Goal: Communication & Community: Share content

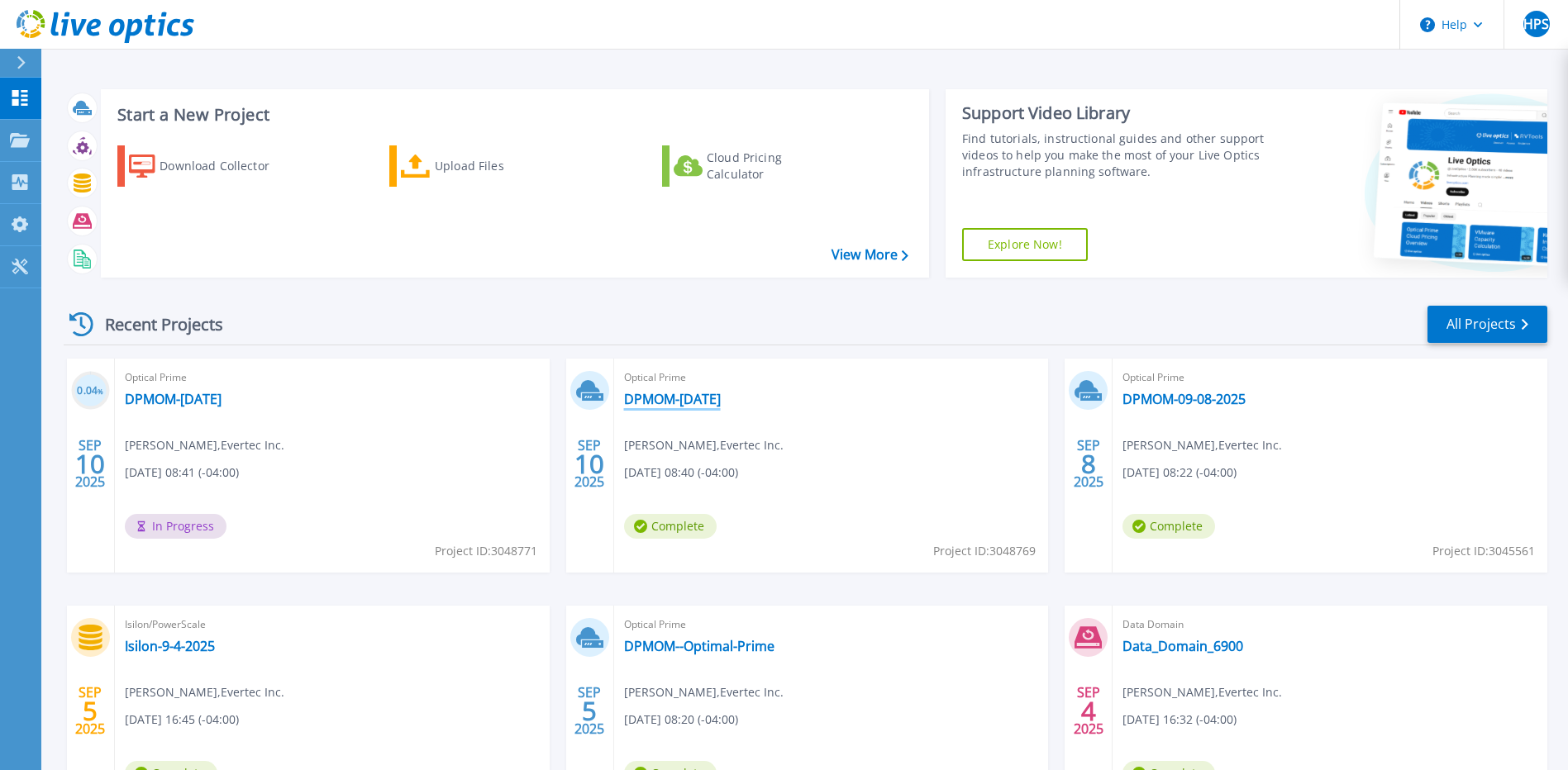
click at [683, 396] on link "DPMOM-[DATE]" at bounding box center [673, 398] width 97 height 16
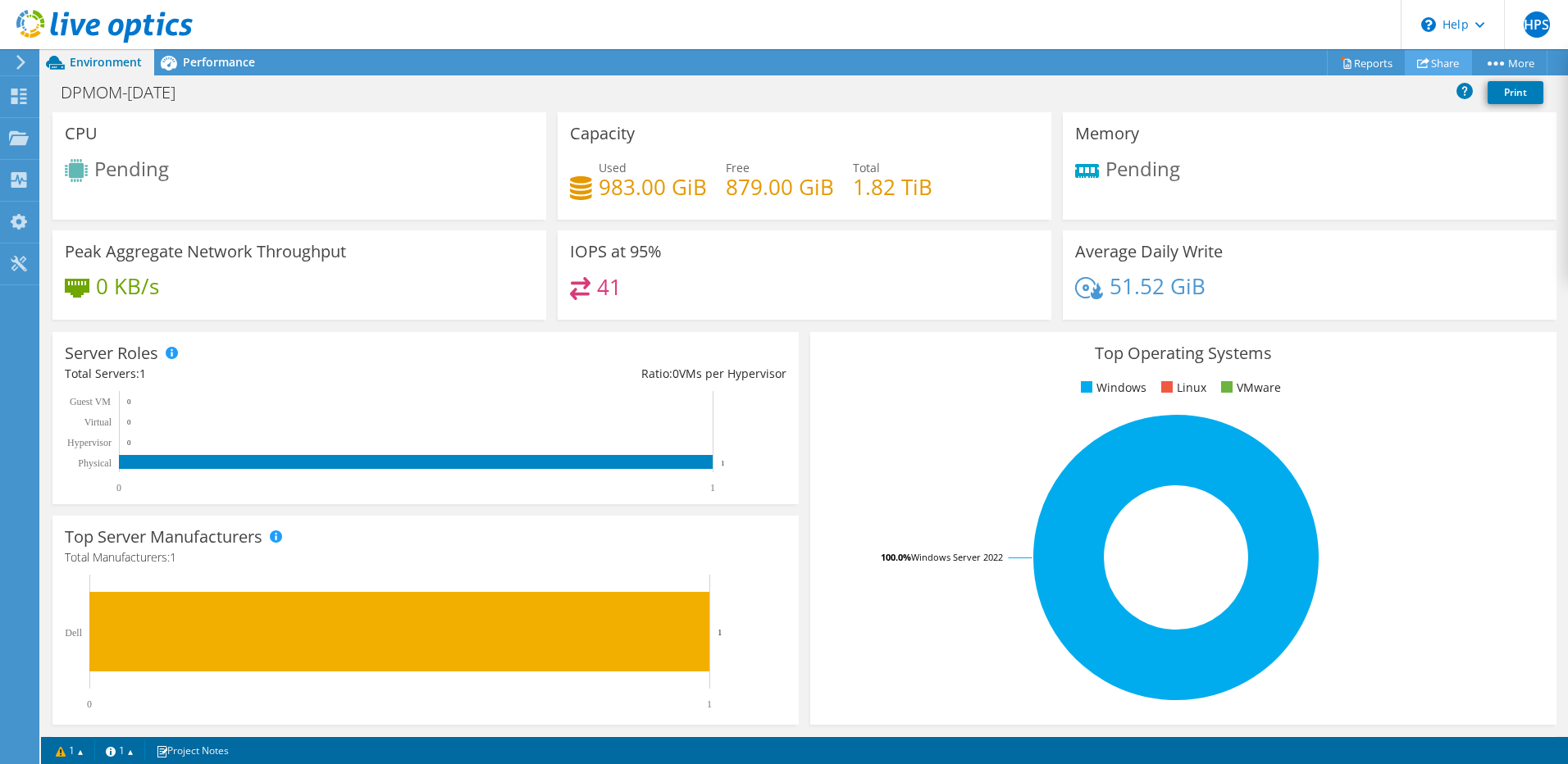
click at [1433, 60] on link "Share" at bounding box center [1438, 62] width 67 height 25
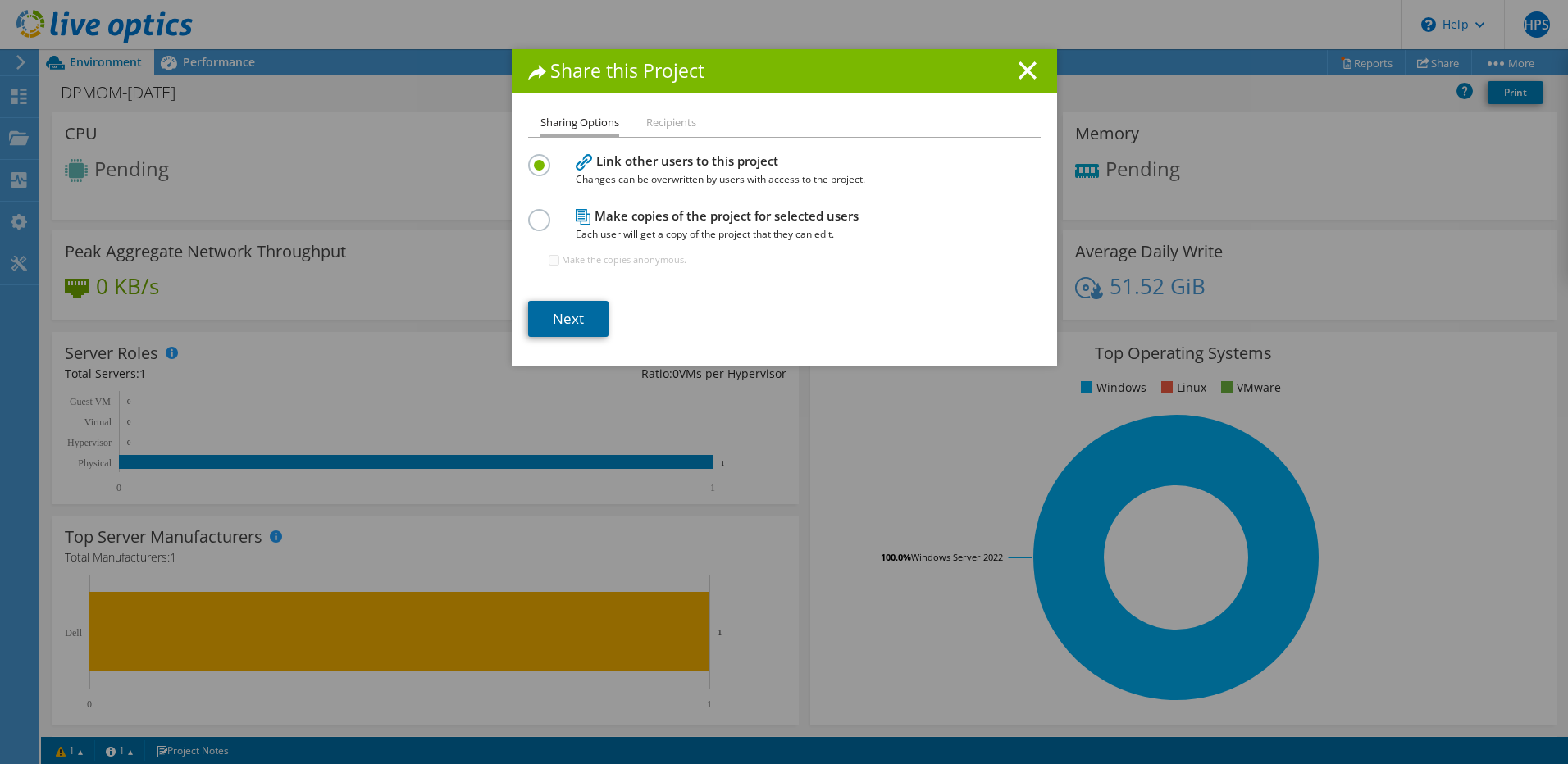
click at [557, 319] on link "Next" at bounding box center [568, 319] width 80 height 36
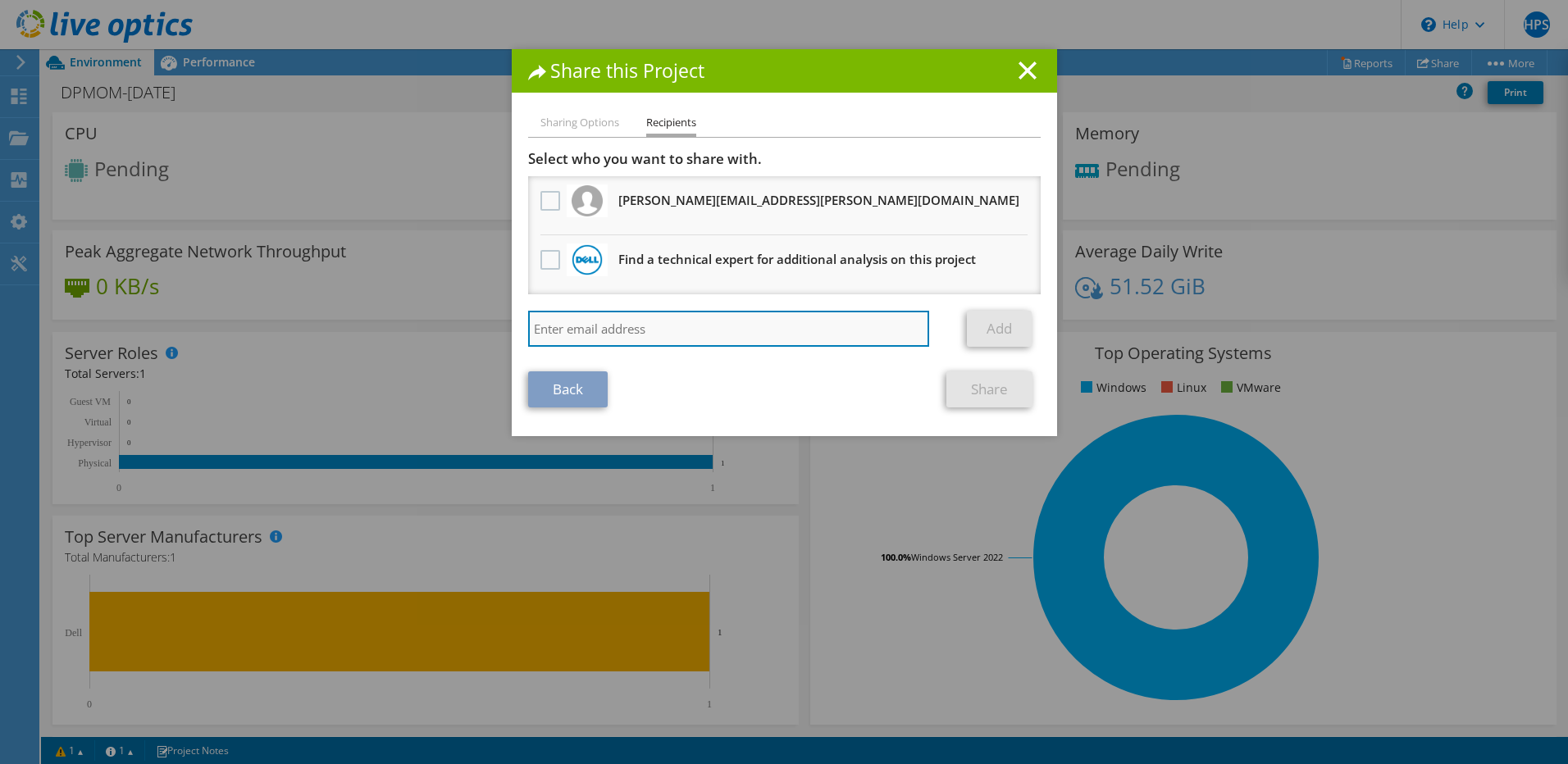
click at [547, 330] on input "search" at bounding box center [728, 328] width 402 height 36
click at [548, 332] on input "search" at bounding box center [728, 328] width 402 height 36
click at [590, 328] on input "search" at bounding box center [728, 328] width 402 height 36
click at [603, 335] on input "search" at bounding box center [728, 328] width 402 height 36
paste input "Enlil.Bauza@dell.com"
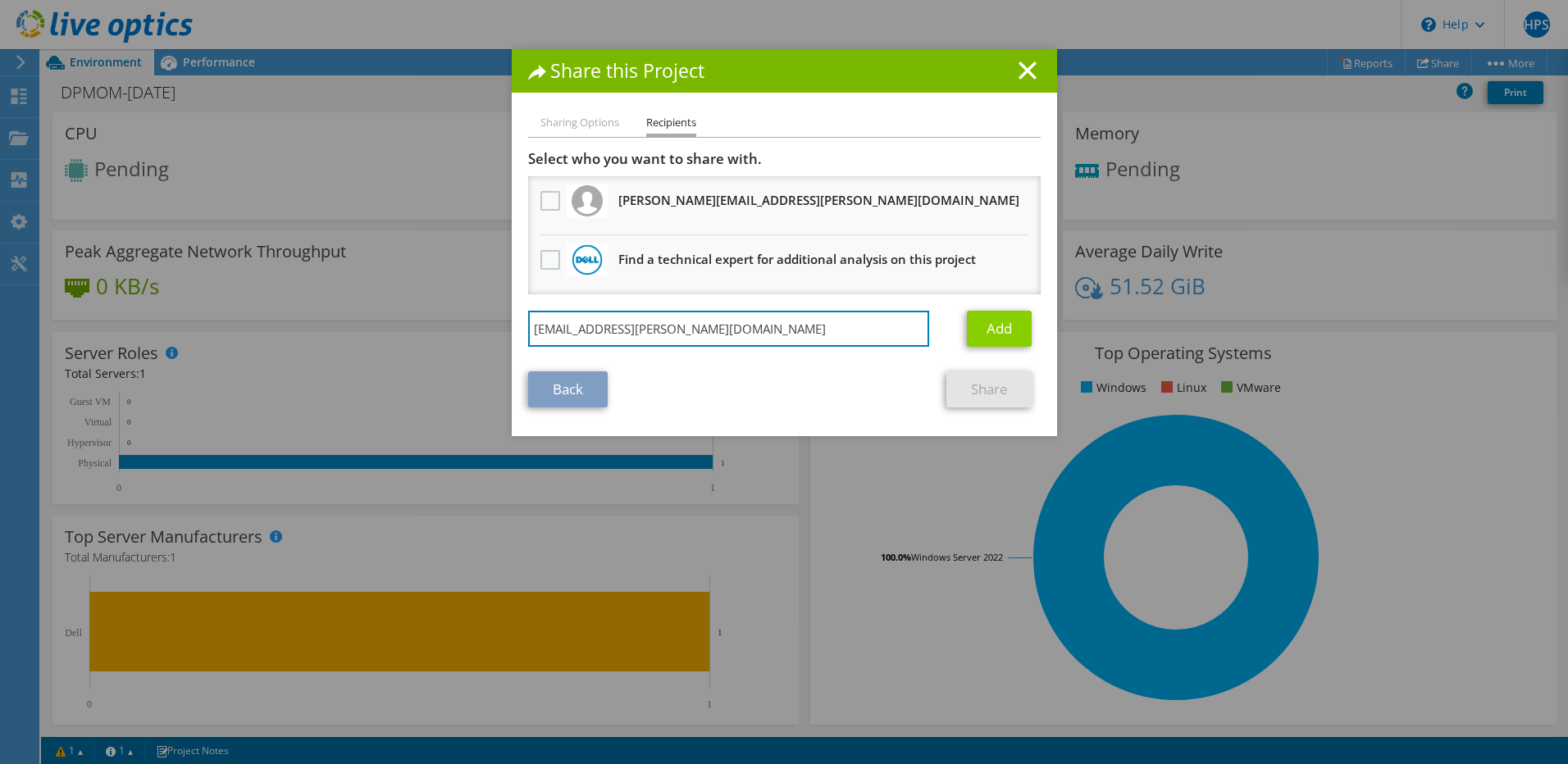
type input "Enlil.Bauza@dell.com"
click at [1003, 329] on link "Add" at bounding box center [1000, 328] width 65 height 36
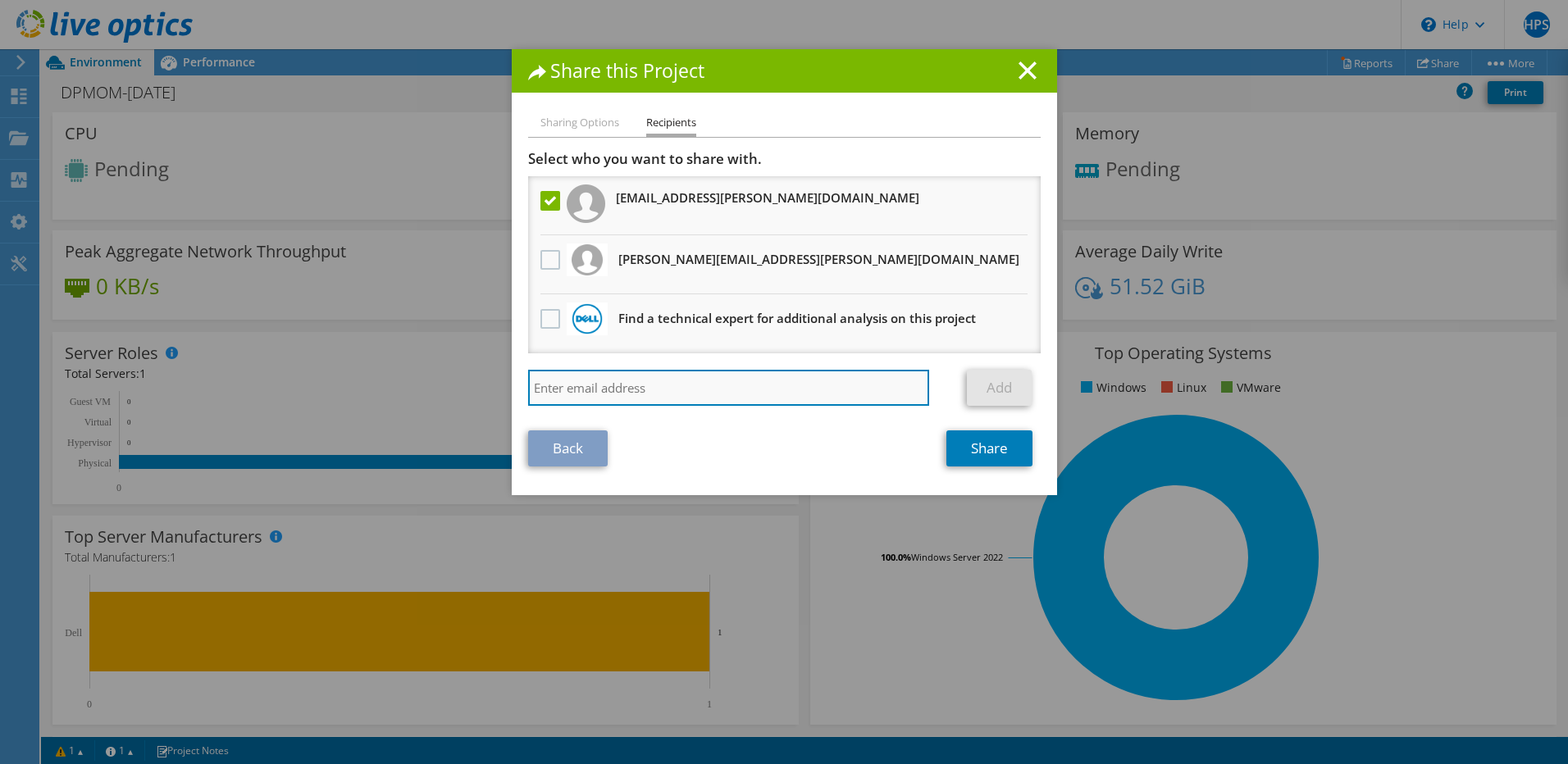
click at [546, 385] on input "search" at bounding box center [728, 388] width 402 height 36
click at [552, 395] on input "search" at bounding box center [728, 388] width 402 height 36
click at [550, 390] on input "search" at bounding box center [728, 388] width 402 height 36
paste input "minerva.ramos@dell.com"
type input "minerva.ramos@dell.com"
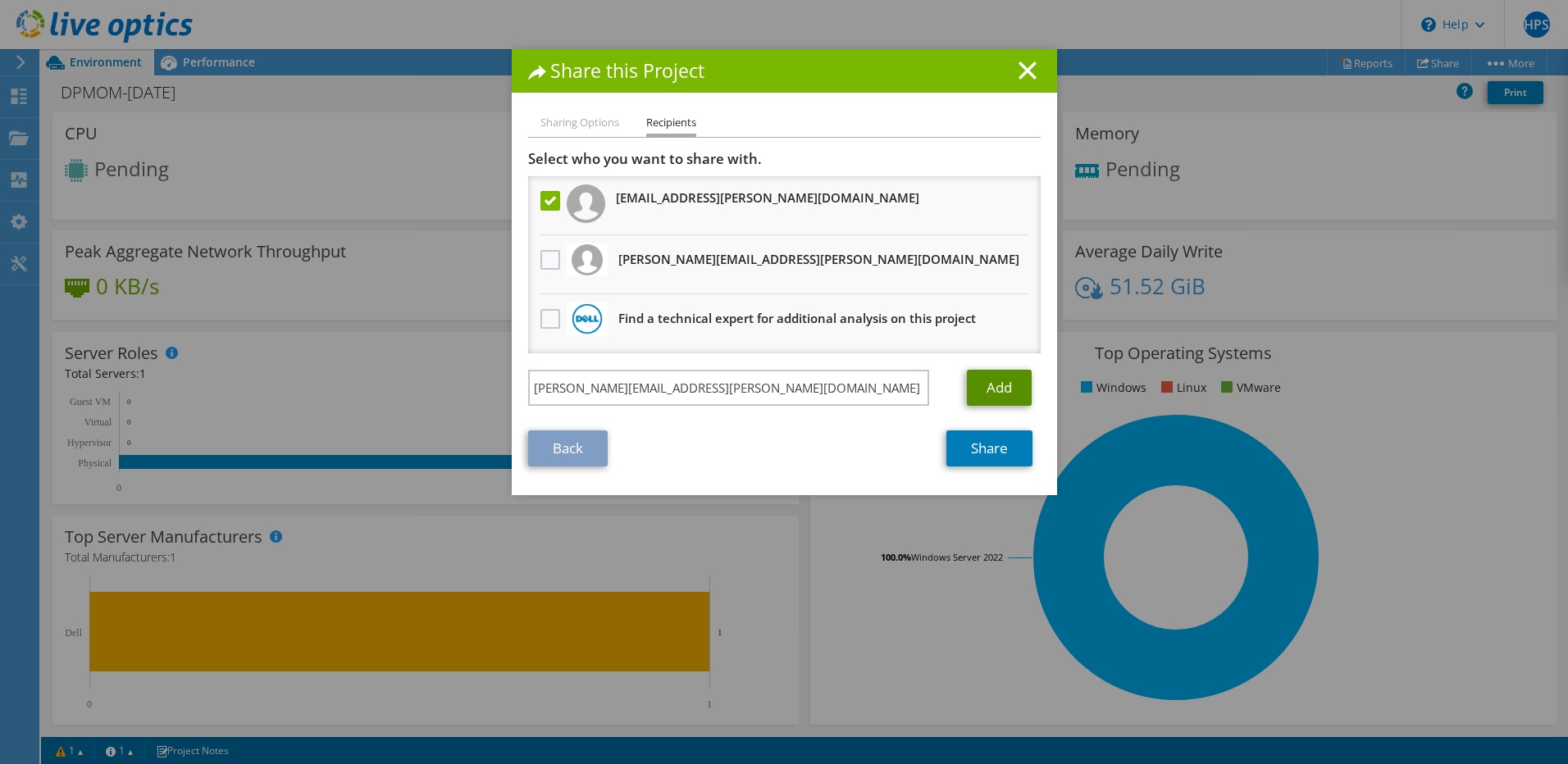
click at [997, 382] on link "Add" at bounding box center [1000, 388] width 65 height 36
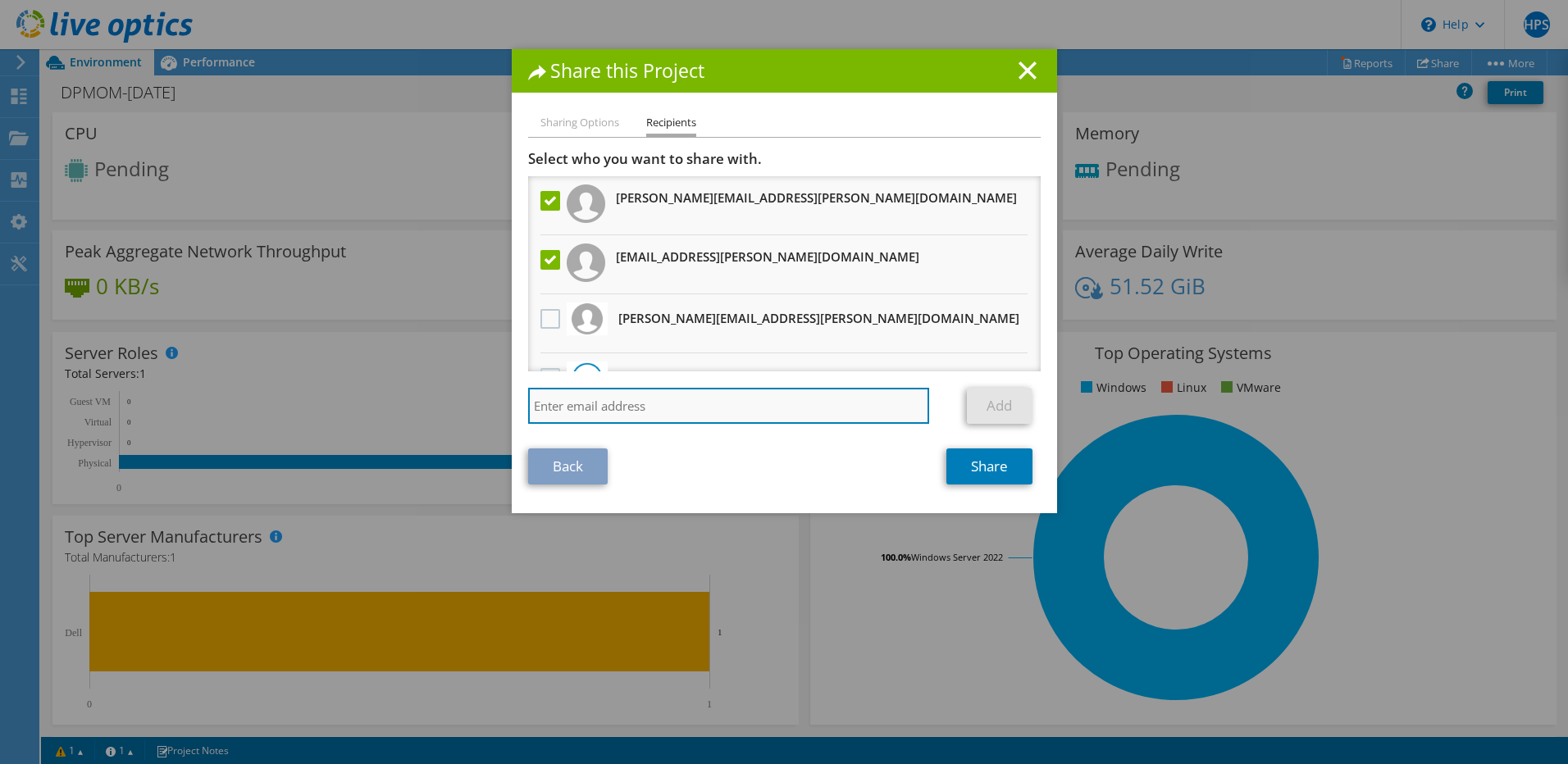
click at [593, 409] on input "search" at bounding box center [728, 406] width 402 height 36
paste input "valter.julio@dell.com"
click at [655, 410] on input "valter.julio@dell.com" at bounding box center [728, 406] width 402 height 36
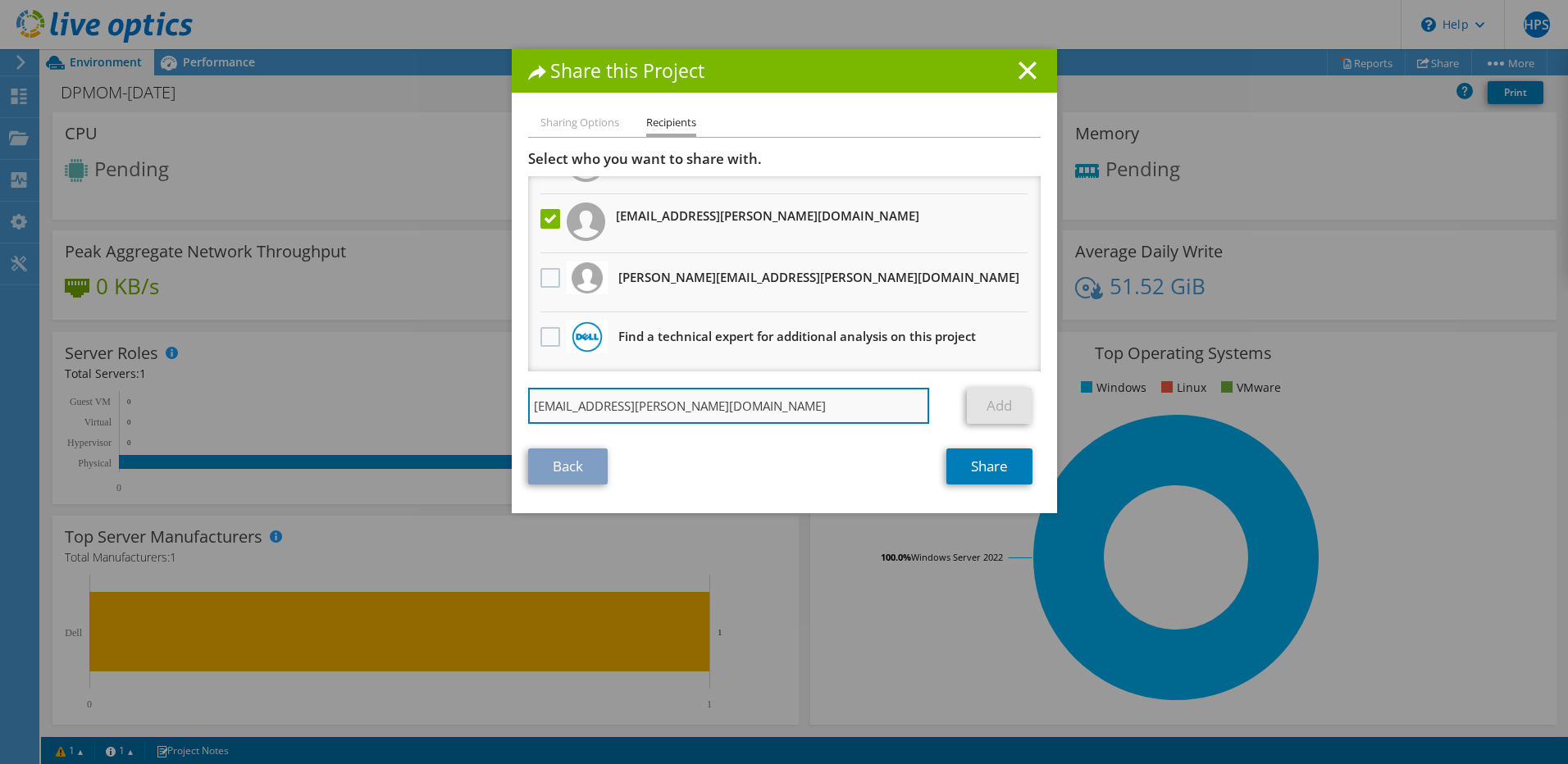
click at [673, 400] on input "valter.julio@dell.com" at bounding box center [728, 406] width 402 height 36
type input "valter.julio@dell.com"
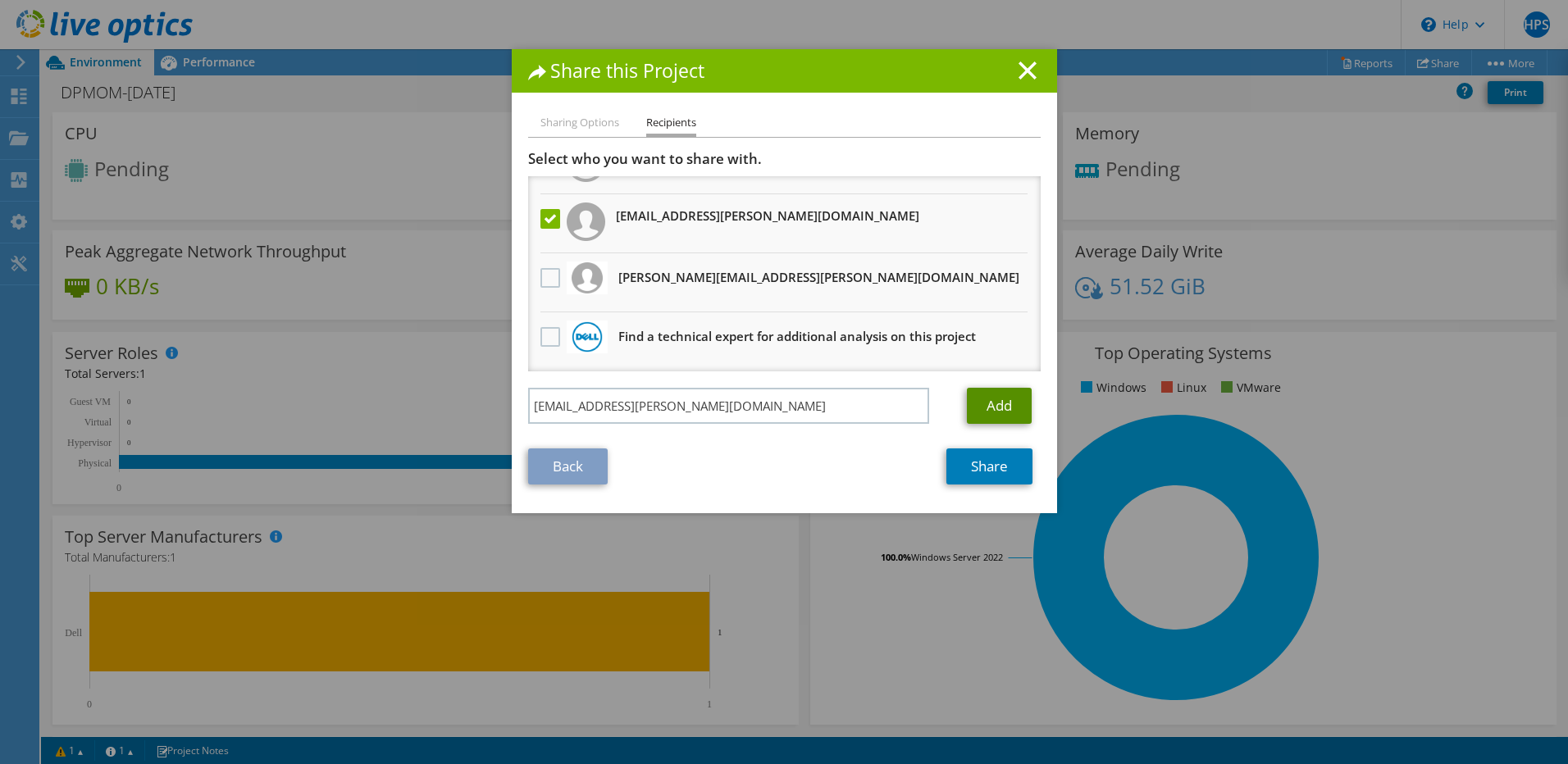
click at [993, 410] on link "Add" at bounding box center [1000, 406] width 65 height 36
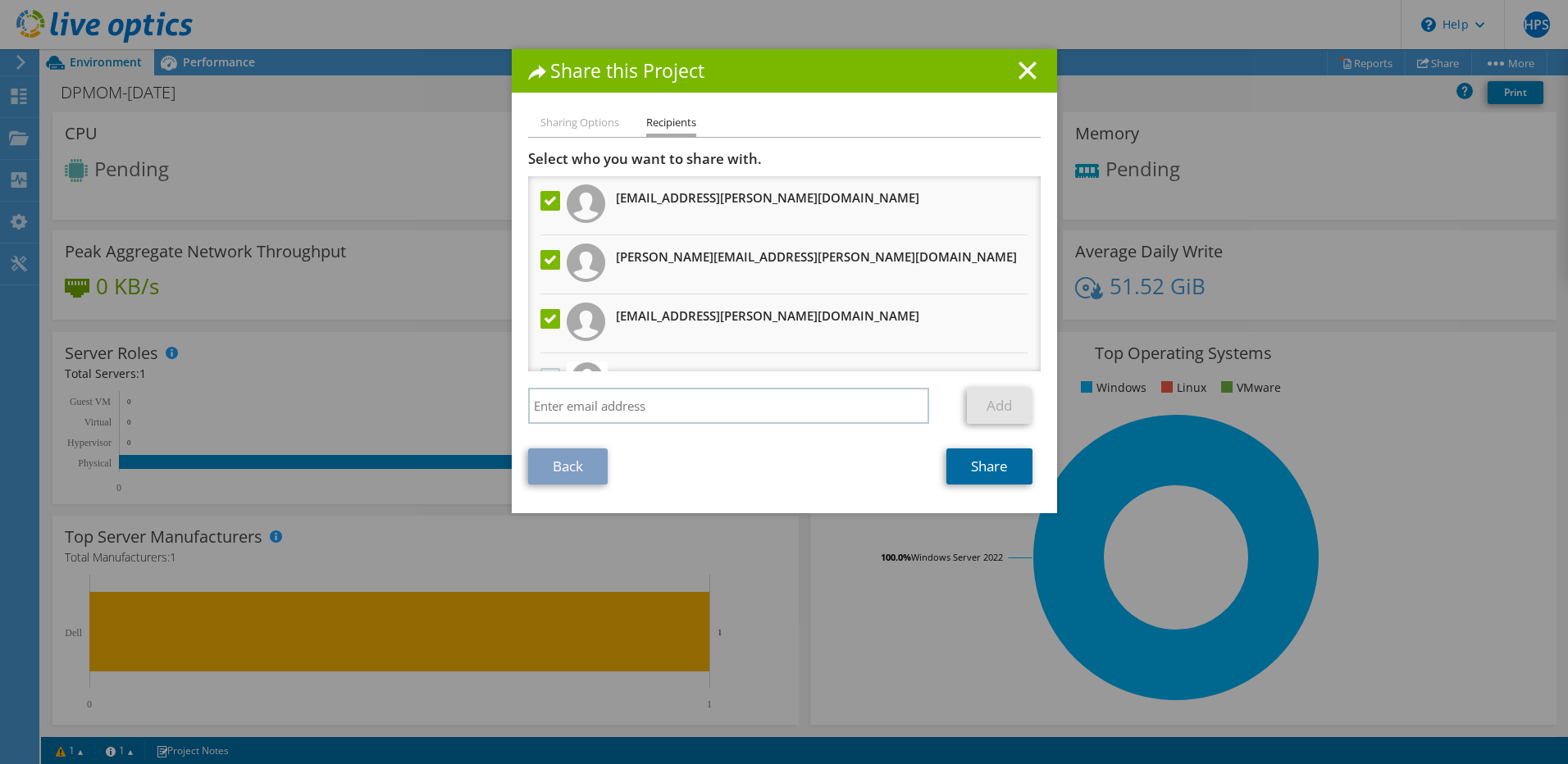
click at [981, 469] on link "Share" at bounding box center [990, 467] width 87 height 36
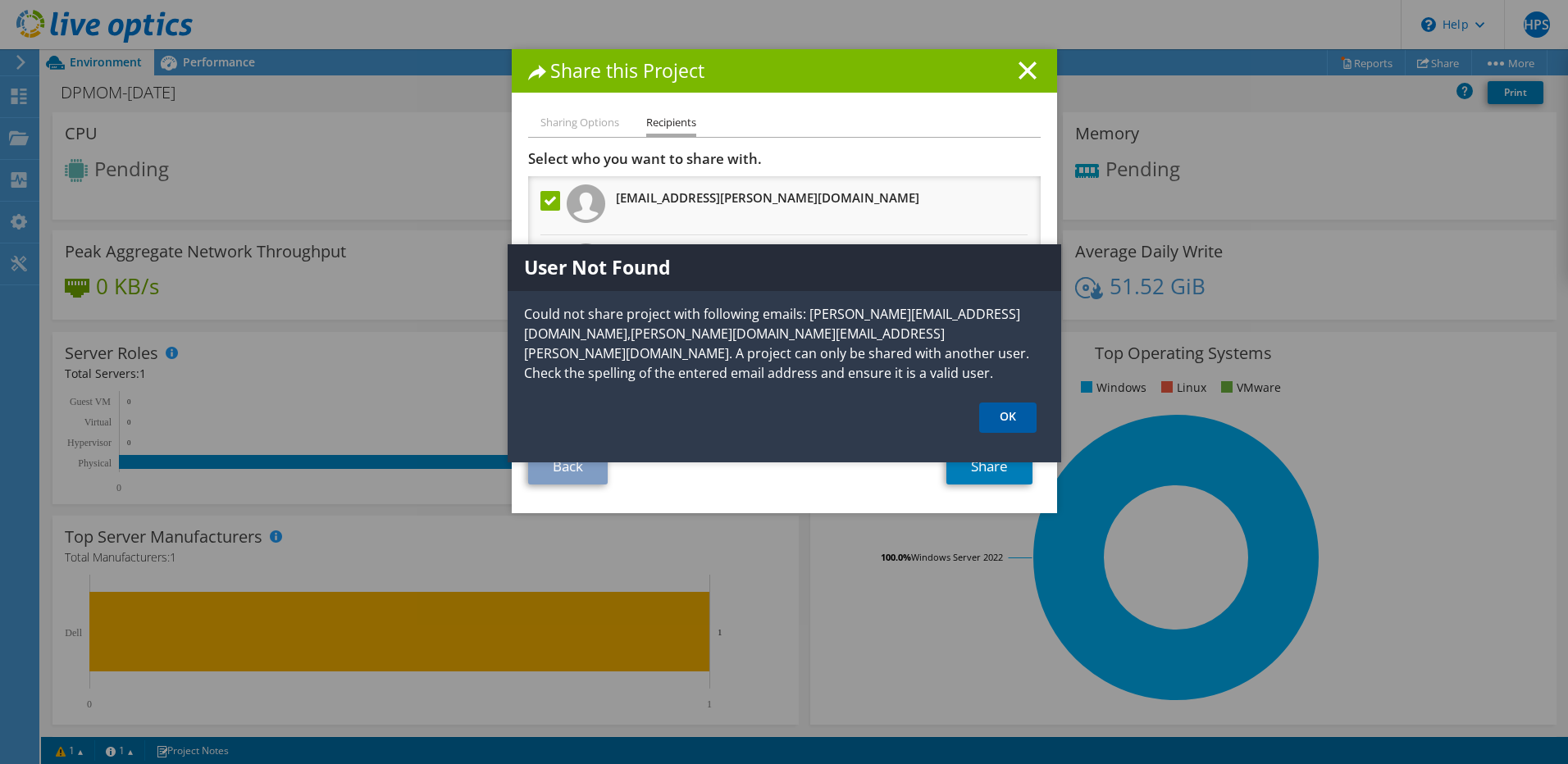
click at [1000, 414] on link "OK" at bounding box center [1008, 418] width 57 height 30
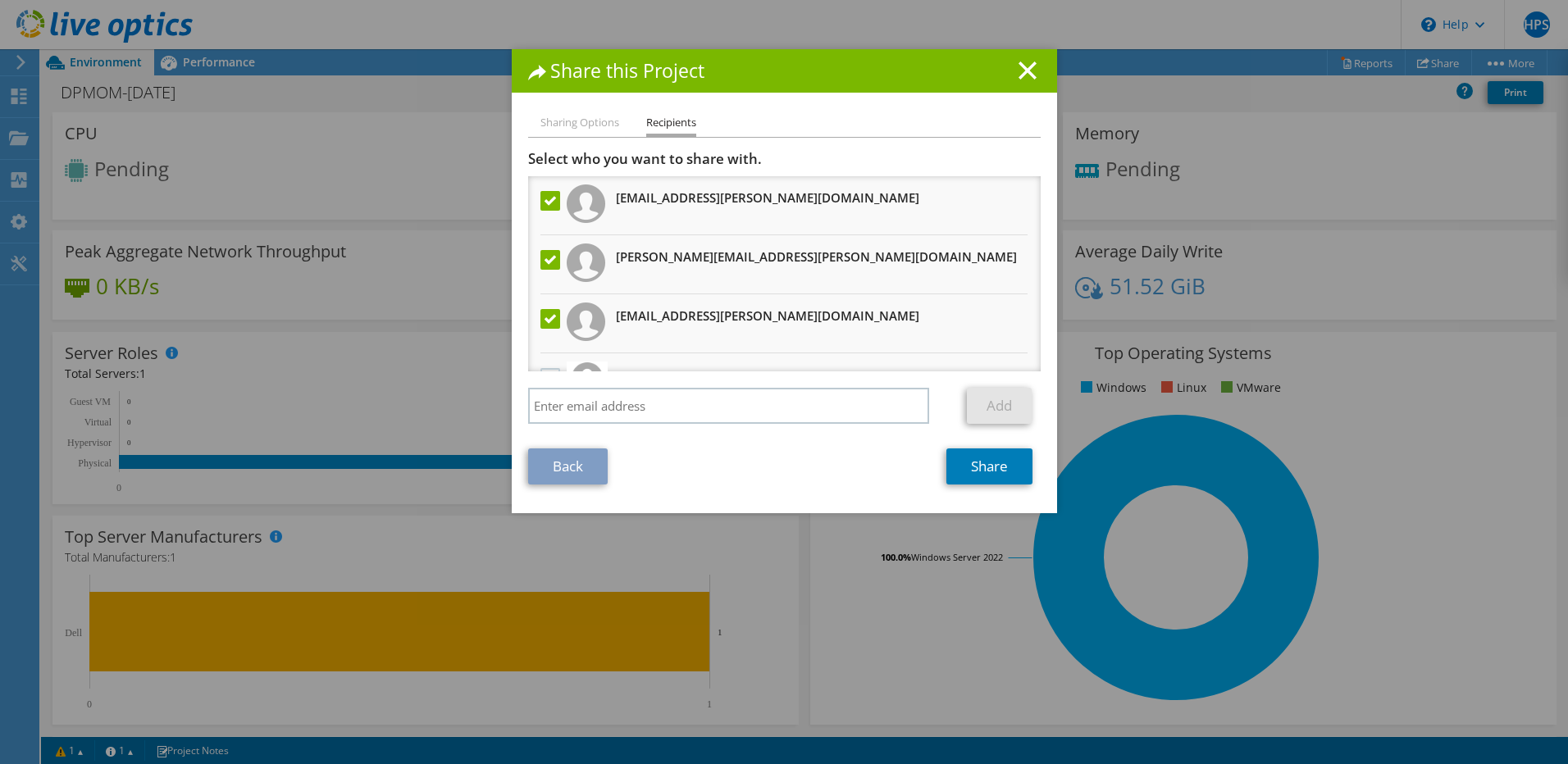
click at [545, 270] on label at bounding box center [552, 260] width 24 height 20
click at [0, 0] on input "checkbox" at bounding box center [0, 0] width 0 height 0
click at [545, 199] on label at bounding box center [552, 200] width 24 height 20
click at [0, 0] on input "checkbox" at bounding box center [0, 0] width 0 height 0
drag, startPoint x: 985, startPoint y: 465, endPoint x: 952, endPoint y: 462, distance: 33.1
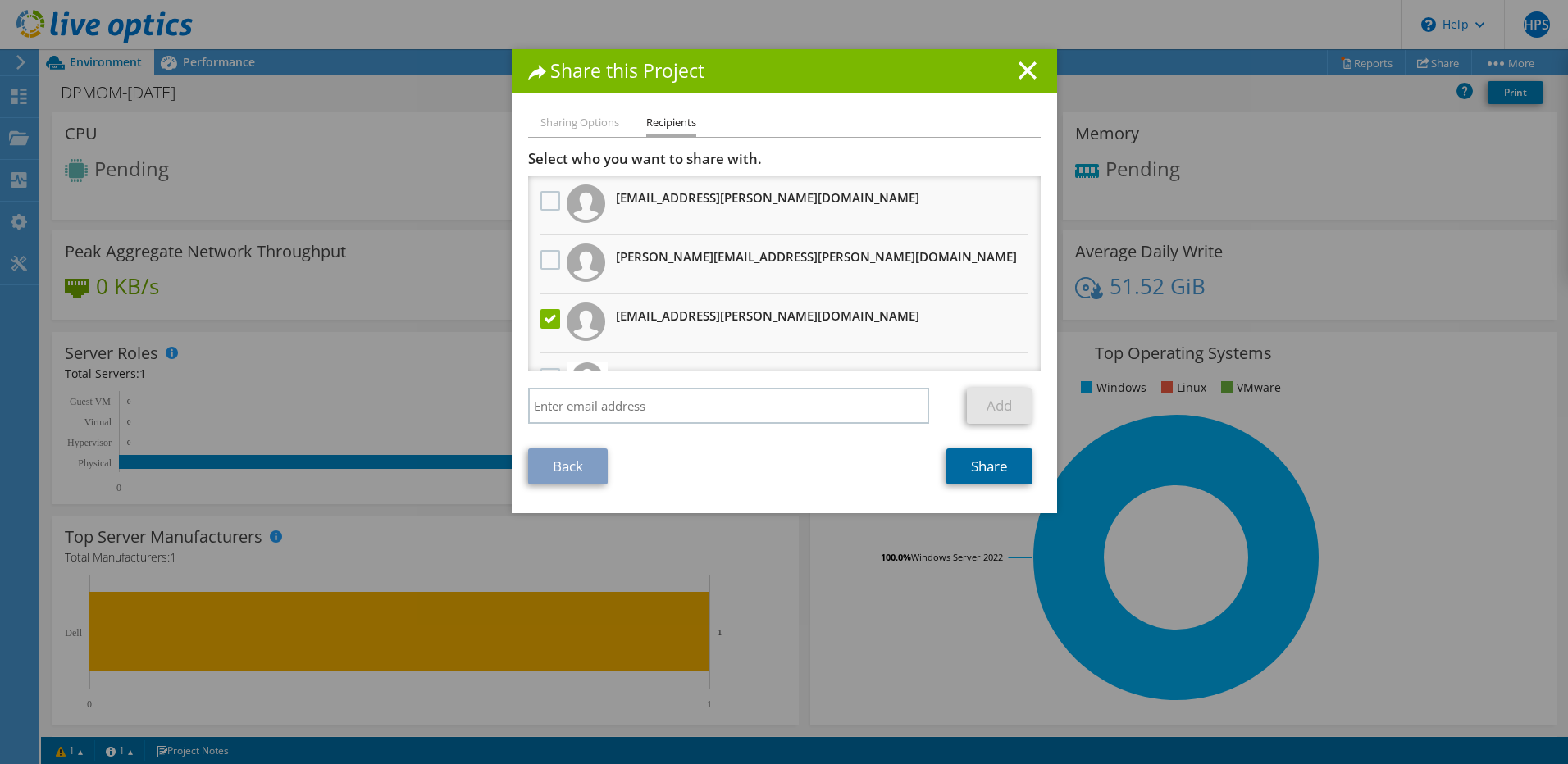
click at [986, 465] on link "Share" at bounding box center [990, 467] width 87 height 36
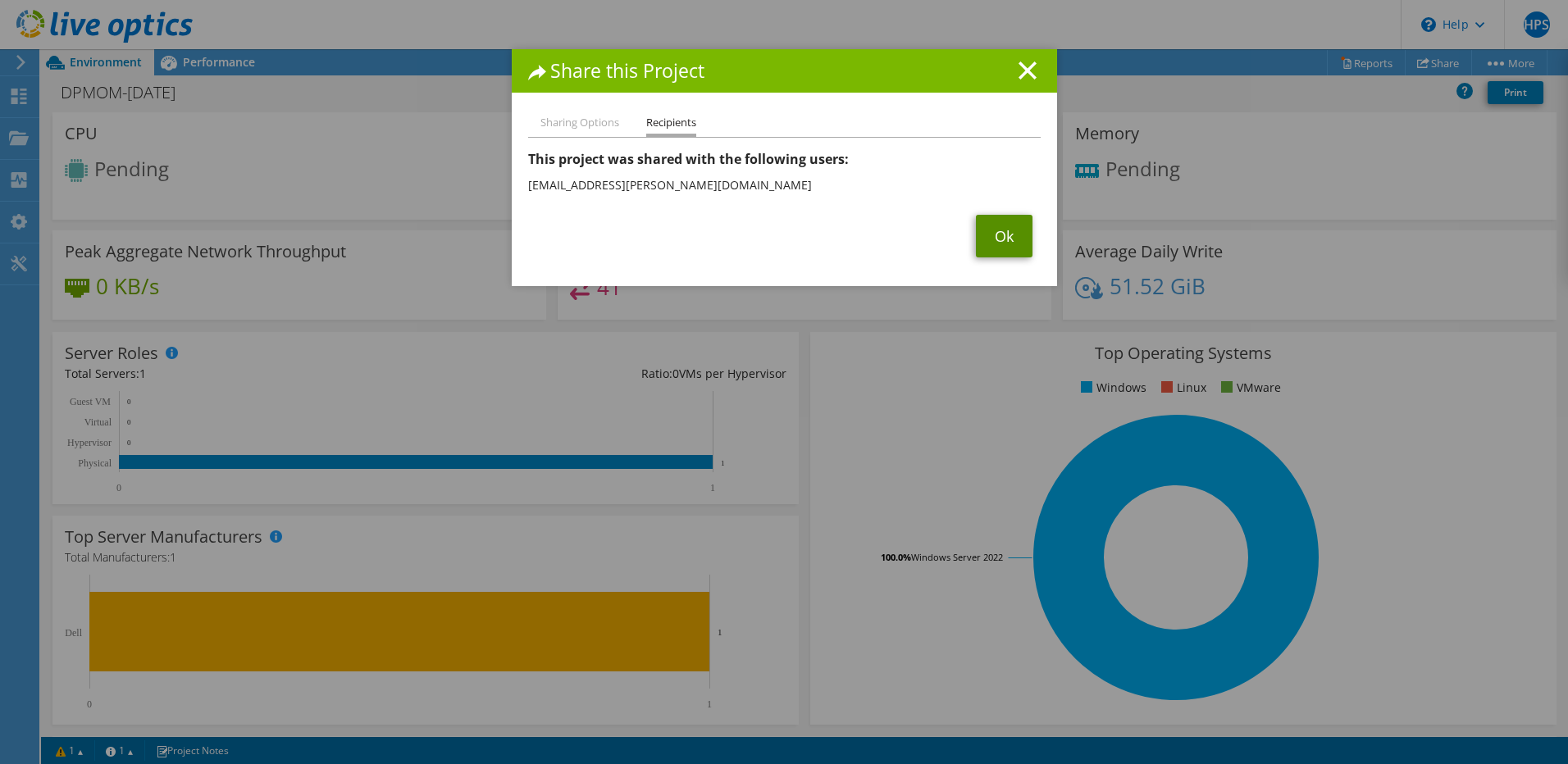
click at [995, 233] on link "Ok" at bounding box center [1004, 235] width 56 height 42
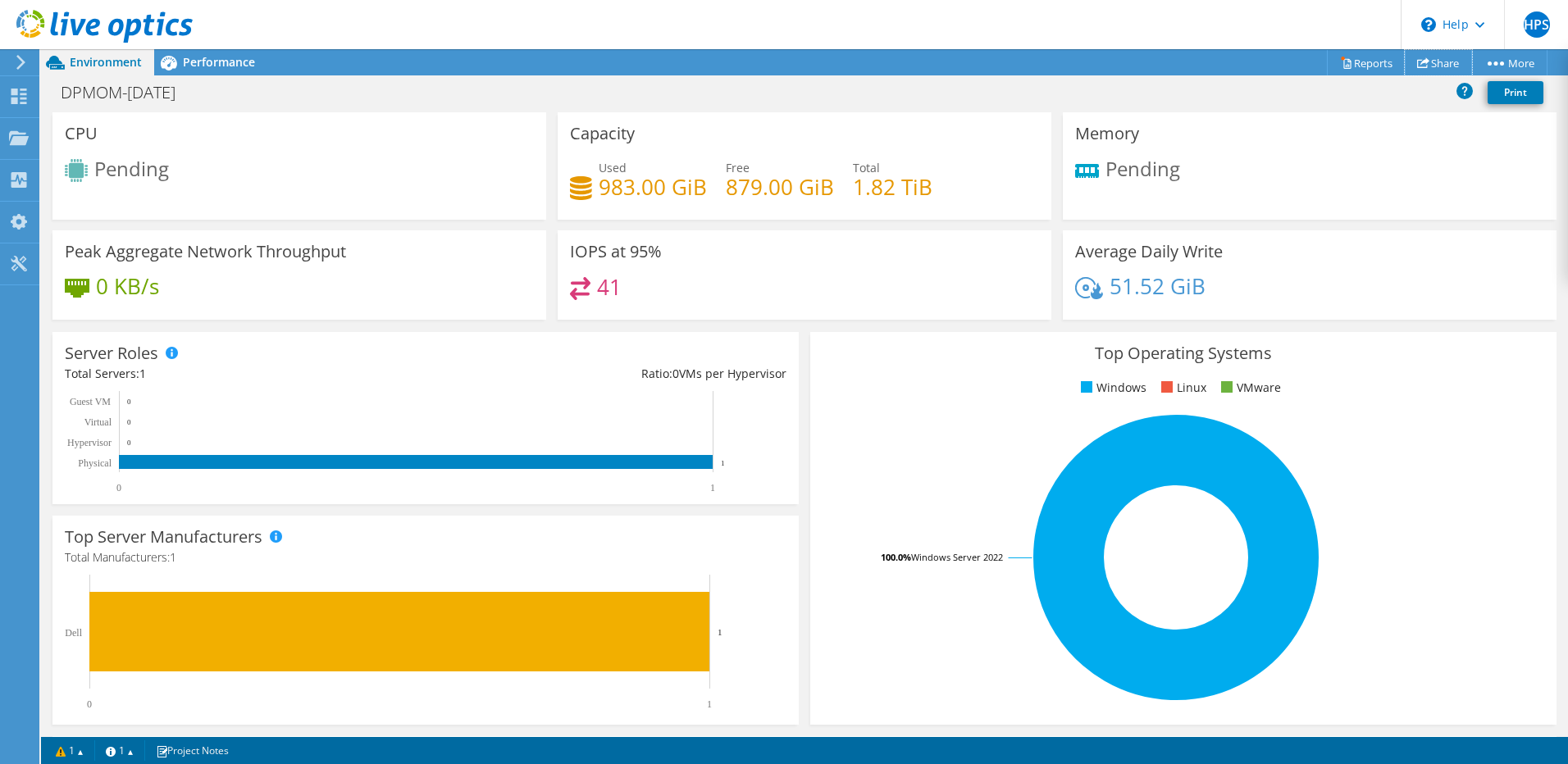
click at [1431, 63] on link "Share" at bounding box center [1438, 62] width 67 height 25
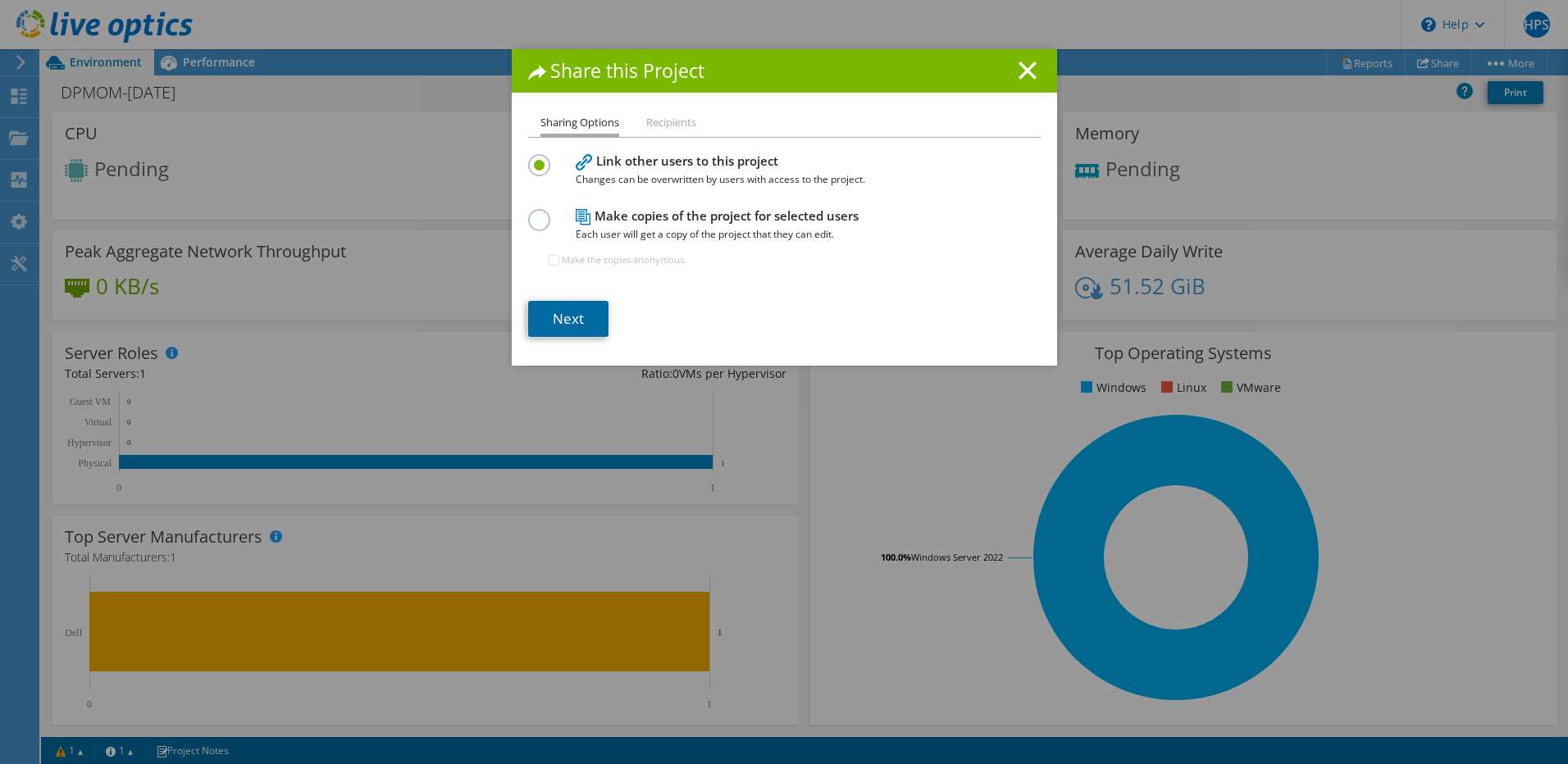
click at [578, 319] on link "Next" at bounding box center [568, 319] width 80 height 36
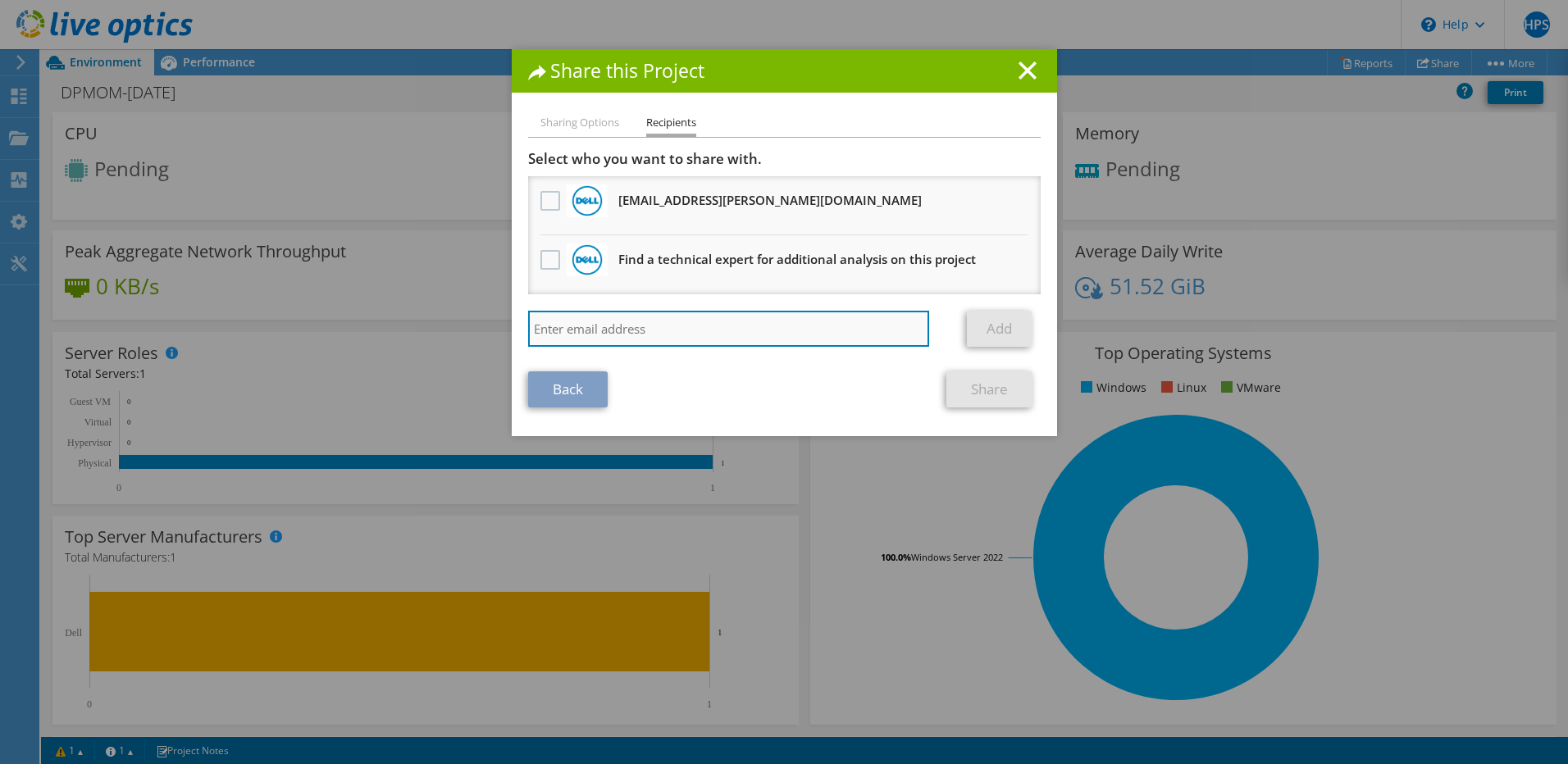
click at [563, 338] on input "search" at bounding box center [728, 328] width 402 height 36
click at [532, 329] on input "search" at bounding box center [728, 328] width 402 height 36
paste input "valter.julio@dell.com"
click at [716, 333] on input "valter.julio@dell.com" at bounding box center [728, 328] width 402 height 36
type input "valter.julio@dell.com"
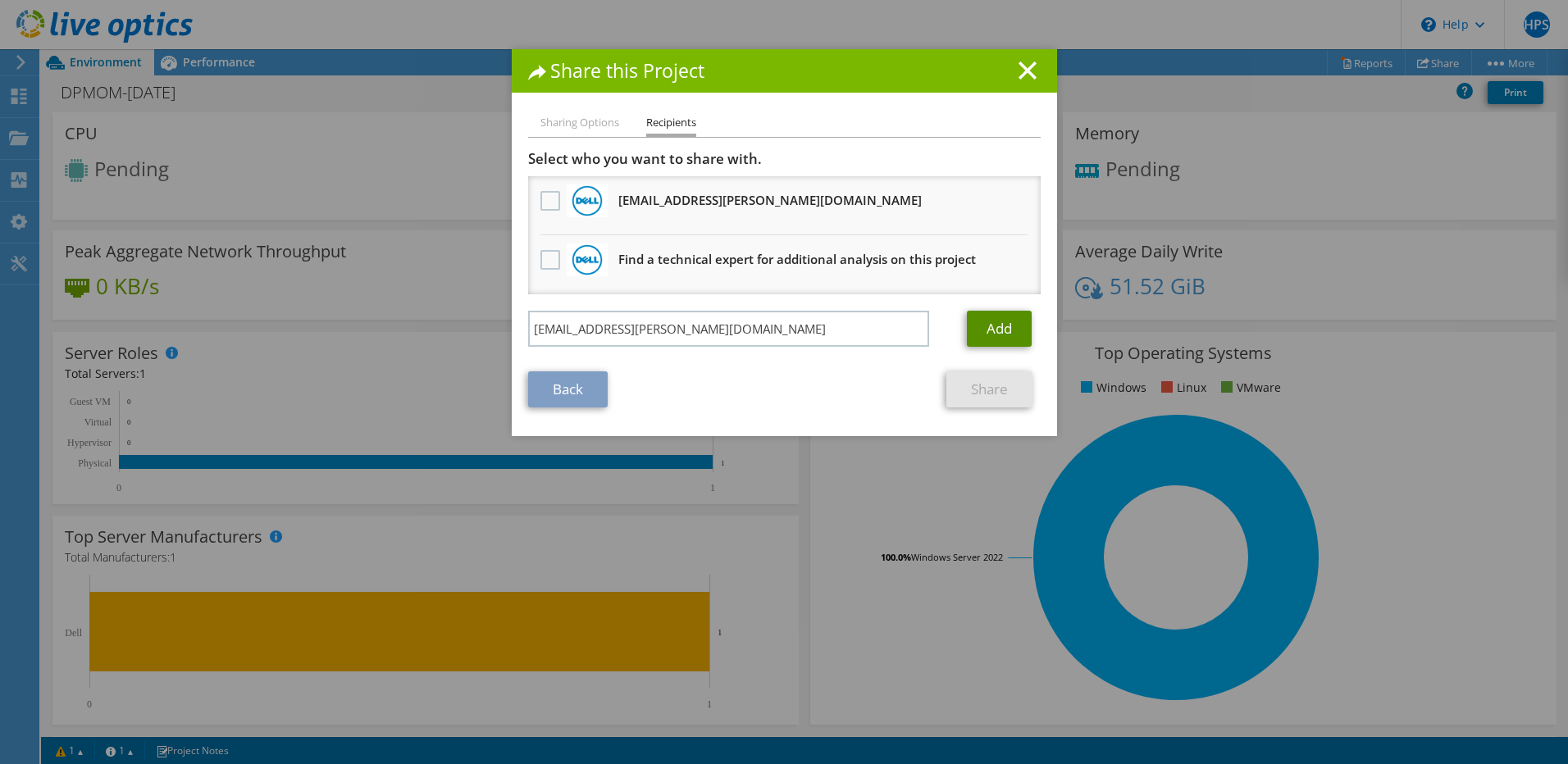
click at [1009, 335] on link "Add" at bounding box center [1000, 328] width 65 height 36
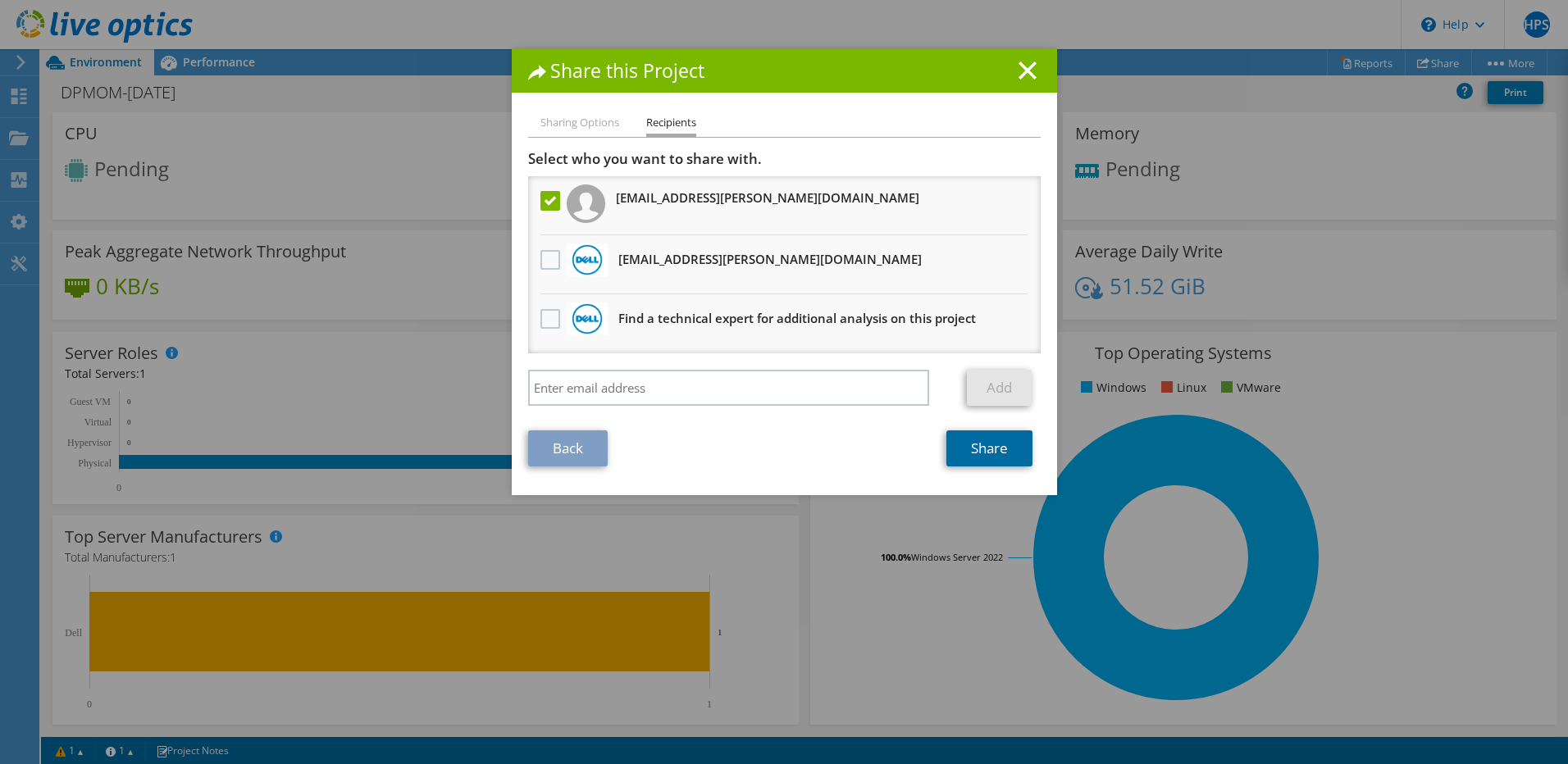
click at [973, 450] on link "Share" at bounding box center [990, 449] width 87 height 36
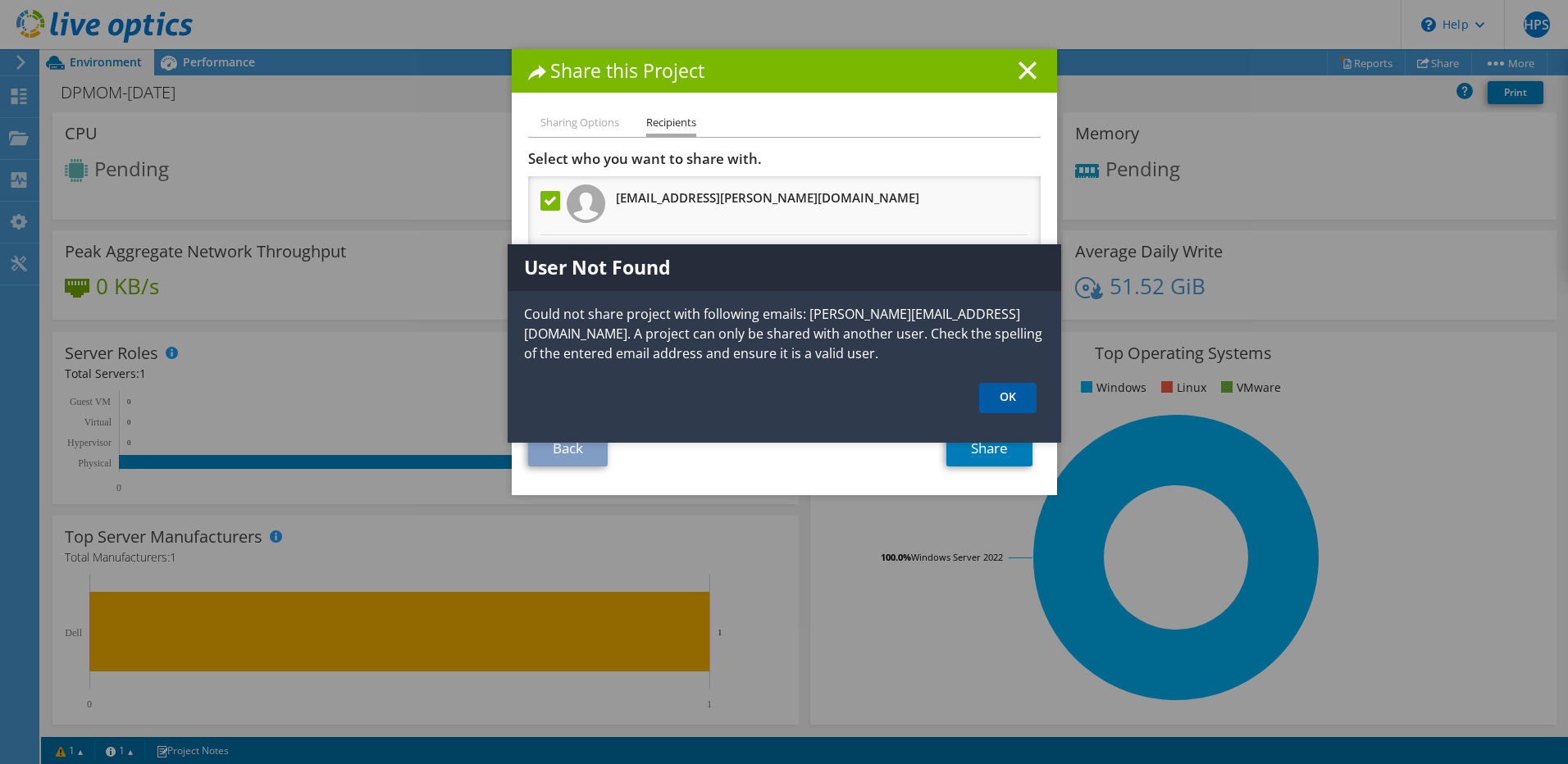
click at [1007, 400] on link "OK" at bounding box center [1008, 398] width 57 height 30
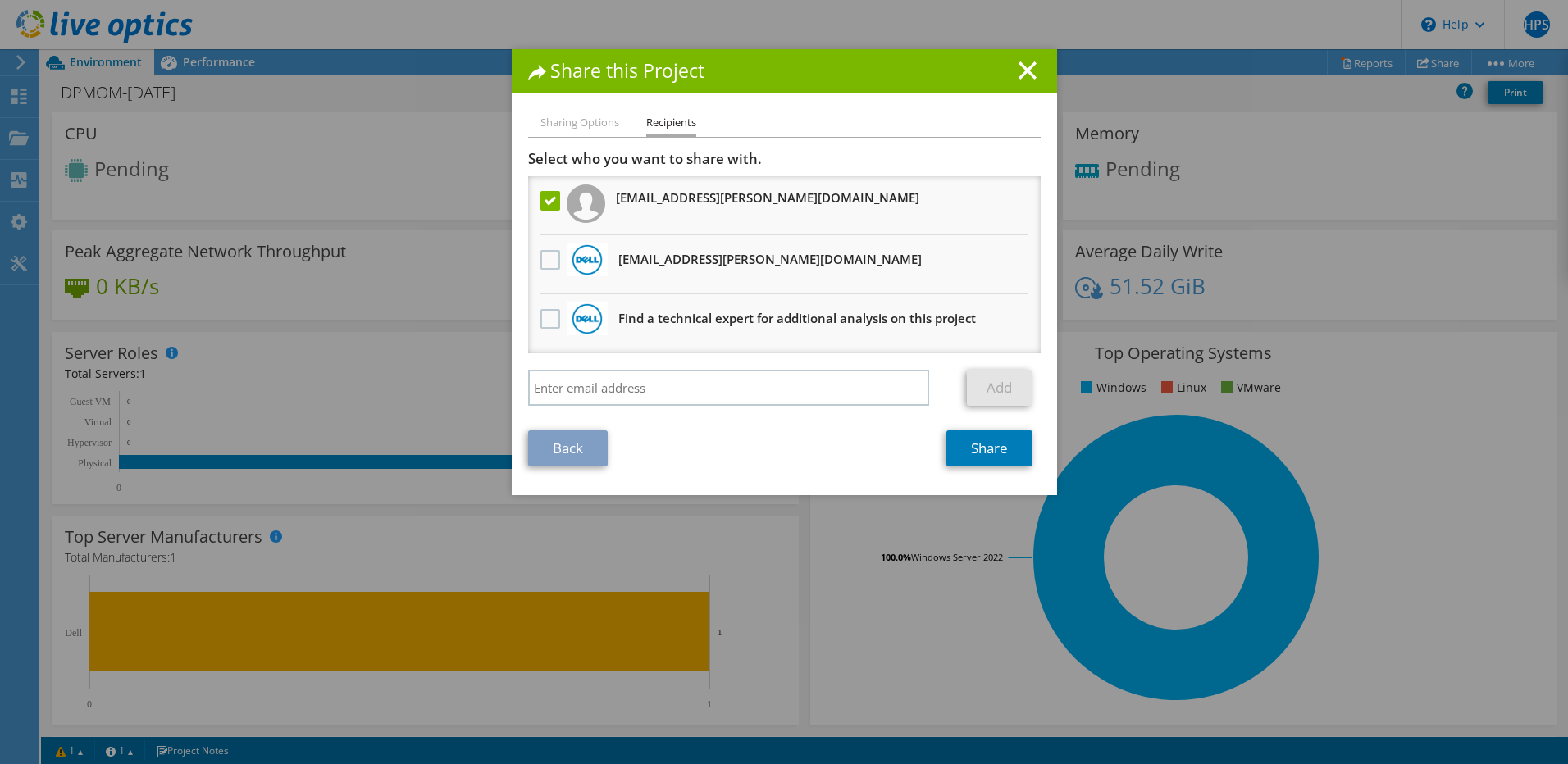
click at [547, 202] on label at bounding box center [552, 200] width 24 height 20
click at [0, 0] on input "checkbox" at bounding box center [0, 0] width 0 height 0
click at [1019, 75] on line at bounding box center [1027, 70] width 16 height 16
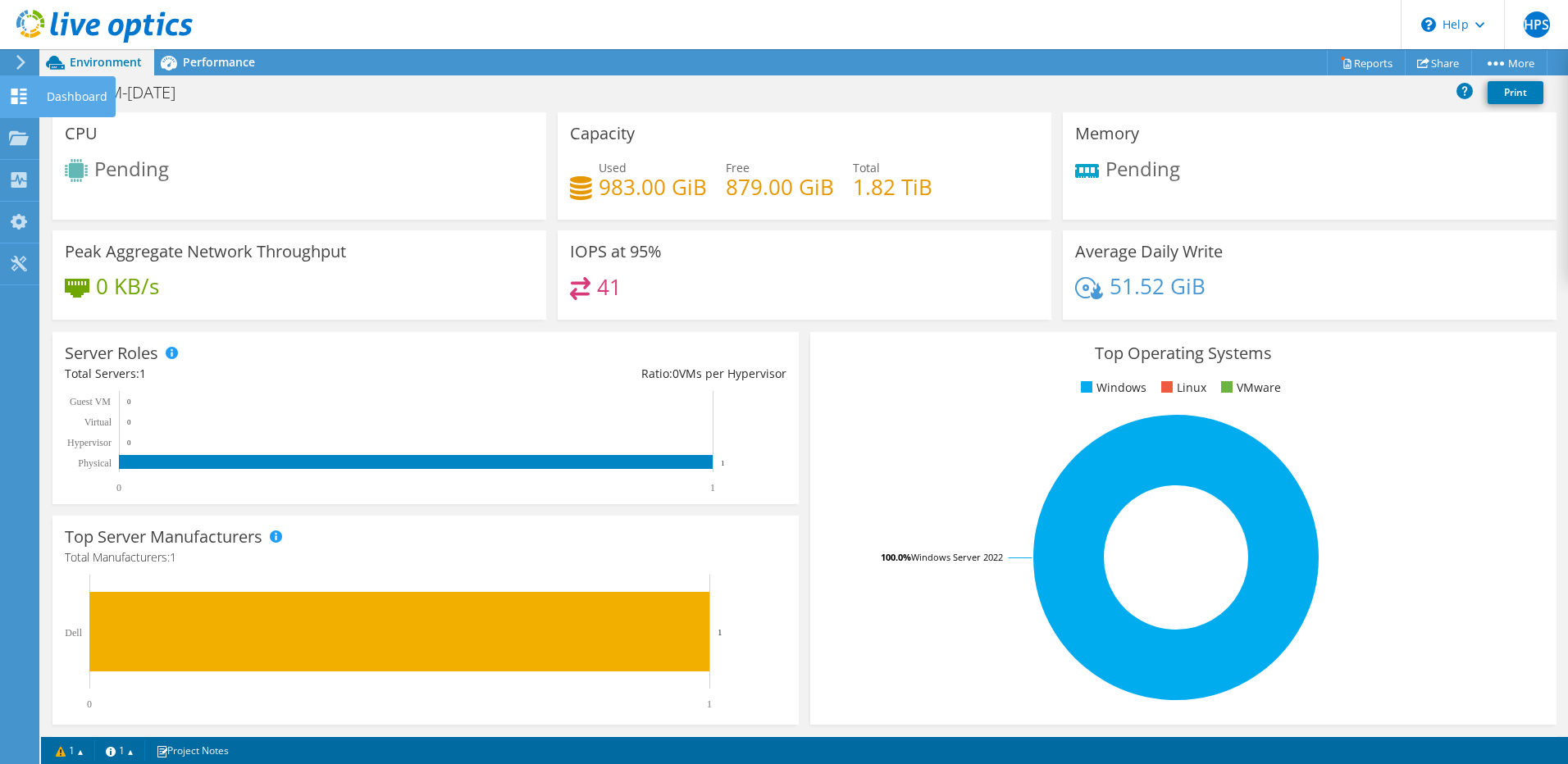
click at [78, 94] on div "Dashboard" at bounding box center [77, 97] width 77 height 41
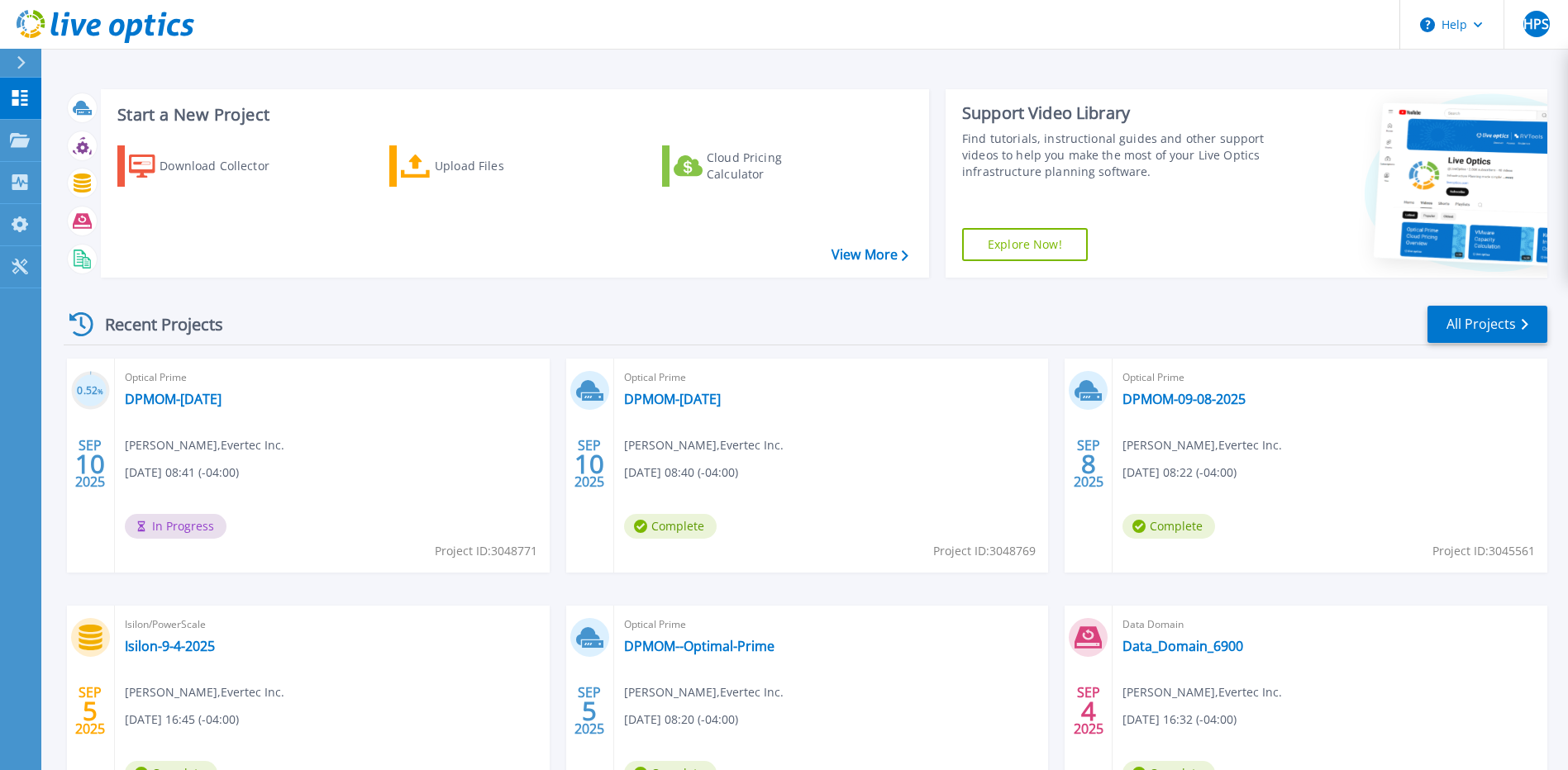
scroll to position [145, 0]
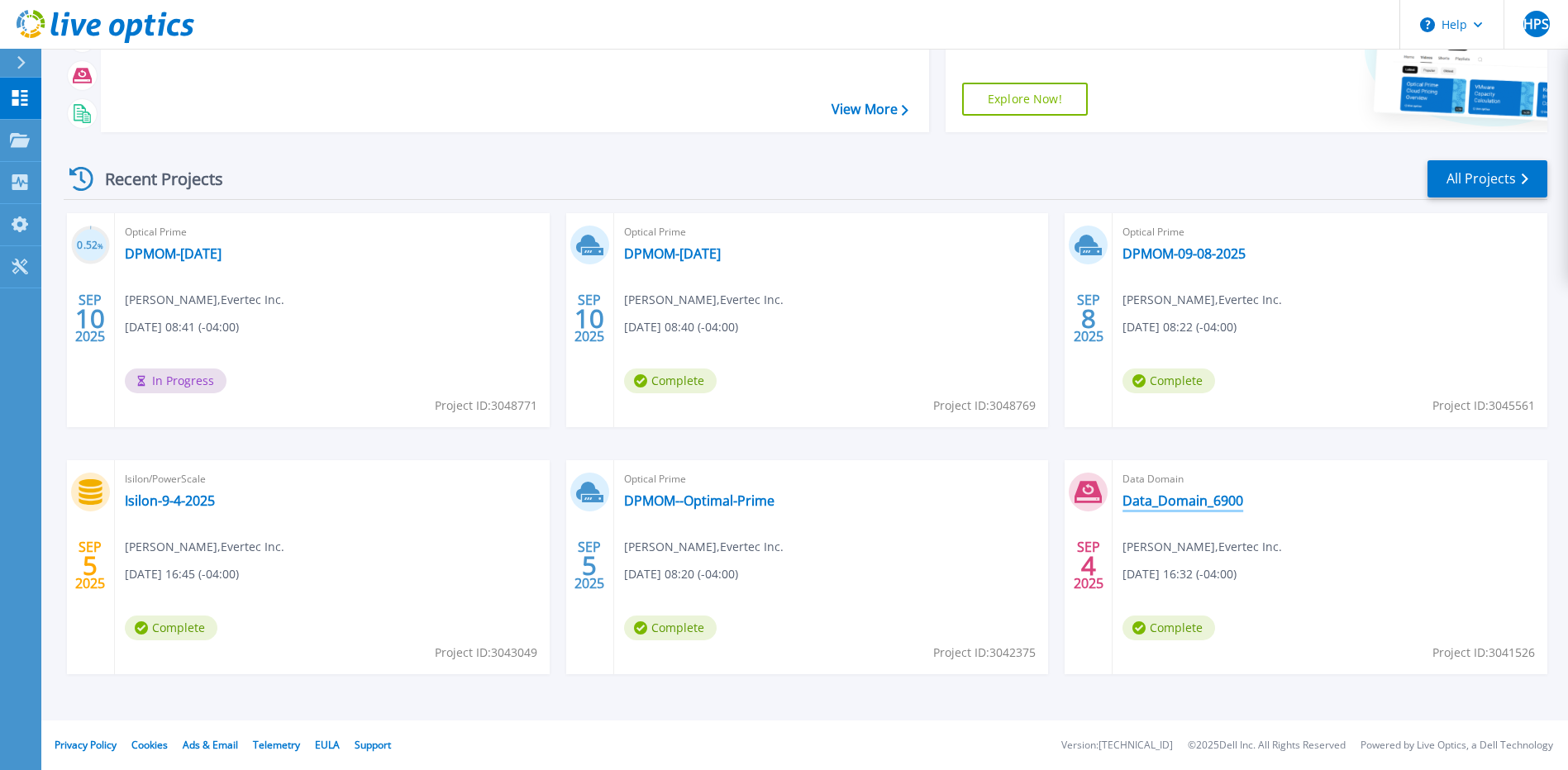
click at [1199, 502] on link "Data_Domain_6900" at bounding box center [1183, 500] width 120 height 16
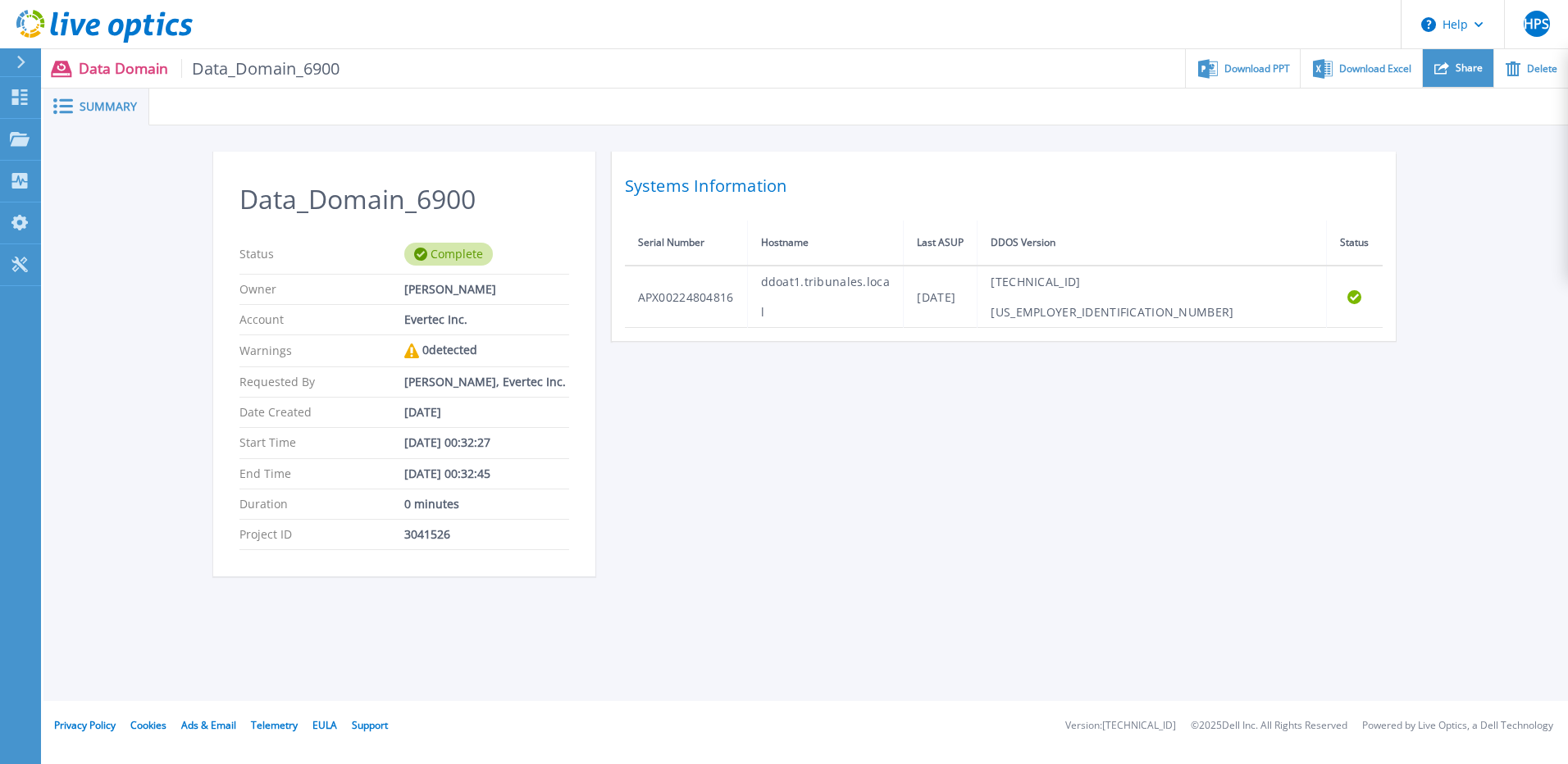
click at [1464, 69] on span "Share" at bounding box center [1469, 68] width 27 height 9
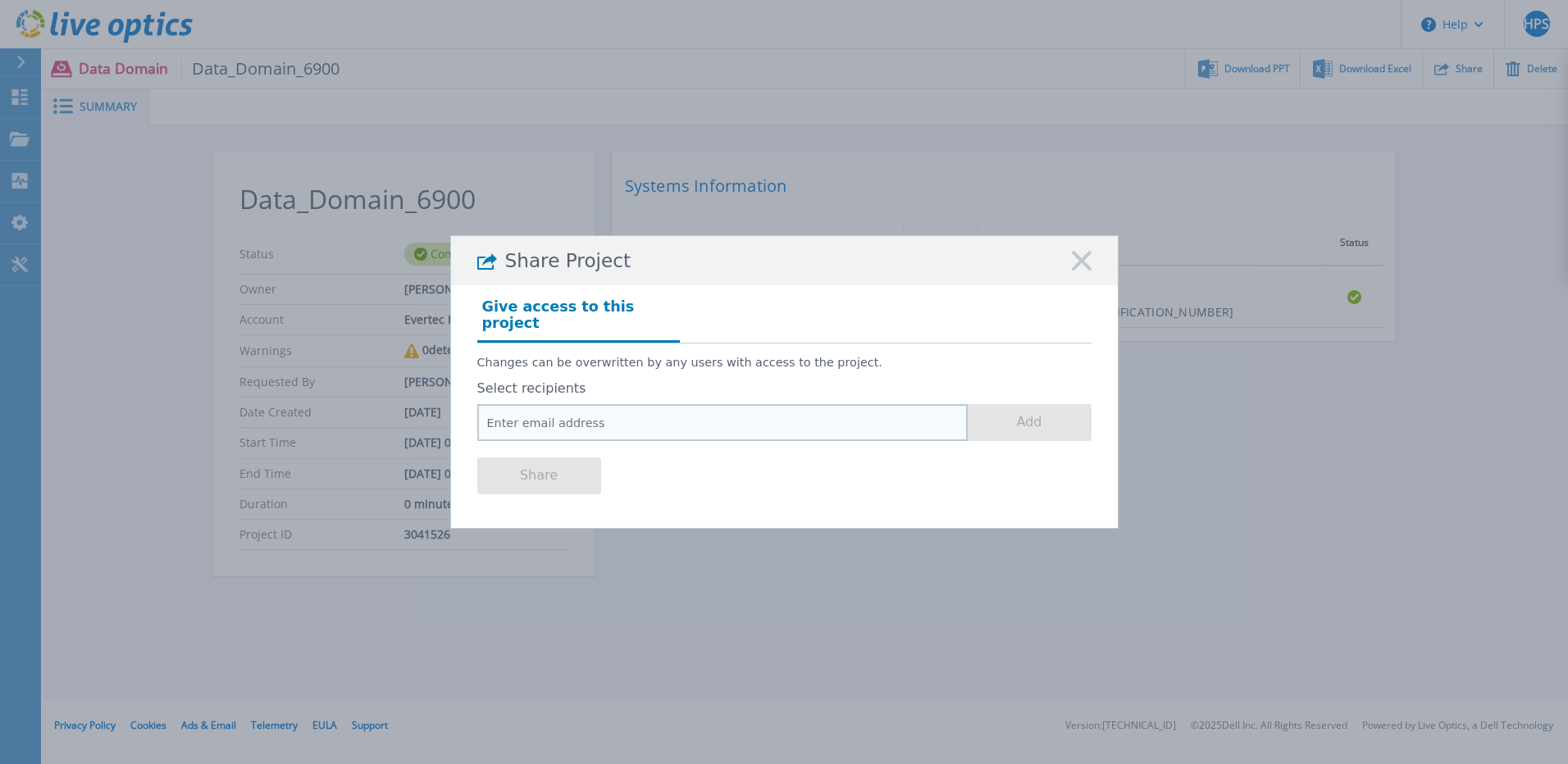
click at [527, 418] on input "email" at bounding box center [722, 422] width 490 height 37
click at [498, 408] on input "email" at bounding box center [722, 422] width 490 height 37
paste input "Enlil.Bauza@dell.com"
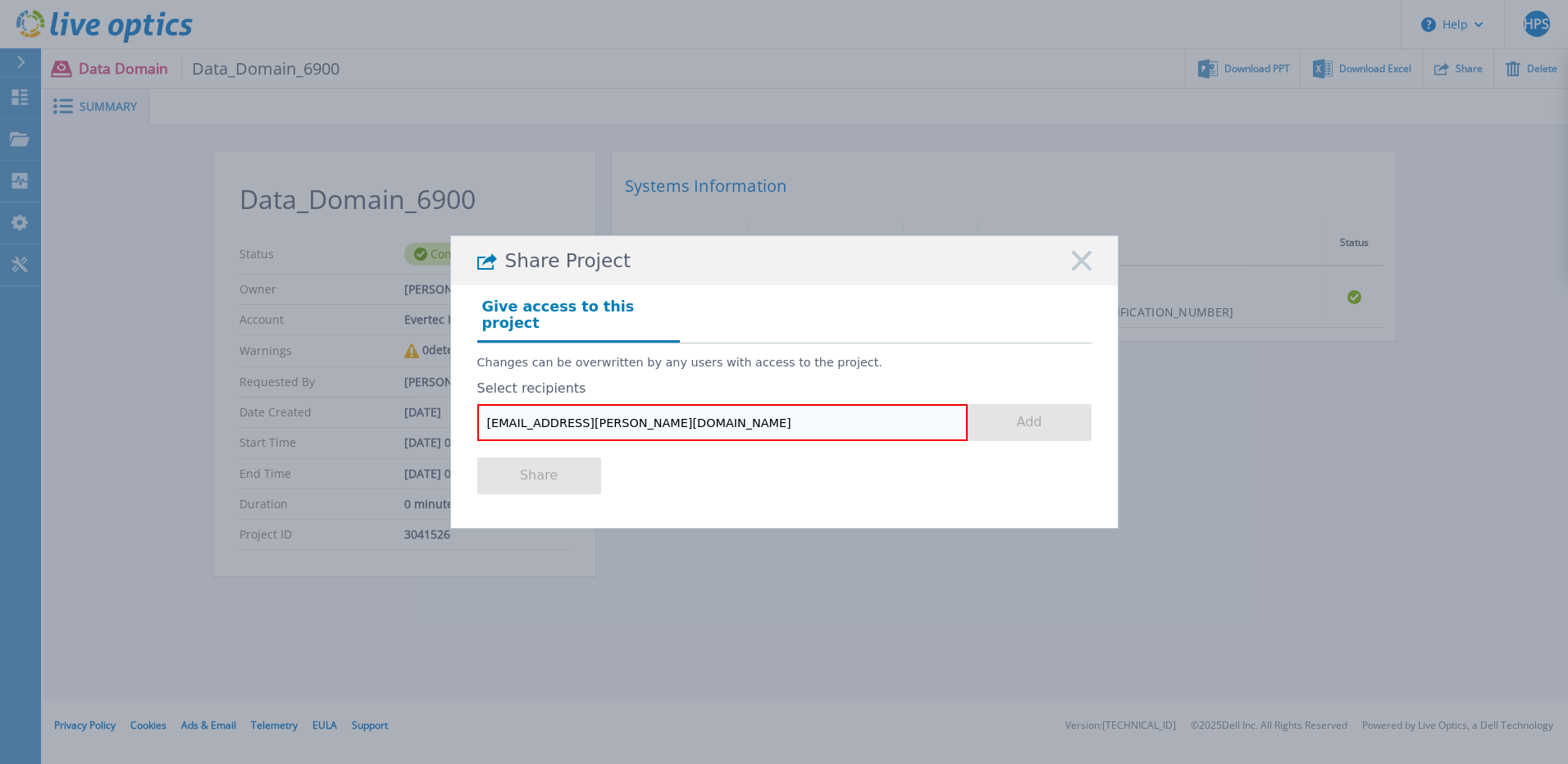
click at [795, 406] on input "Enlil.Bauza@dell.com" at bounding box center [722, 422] width 490 height 37
type input "Enlil.Bauza@dell.com"
click at [995, 405] on button "Add" at bounding box center [1030, 422] width 124 height 37
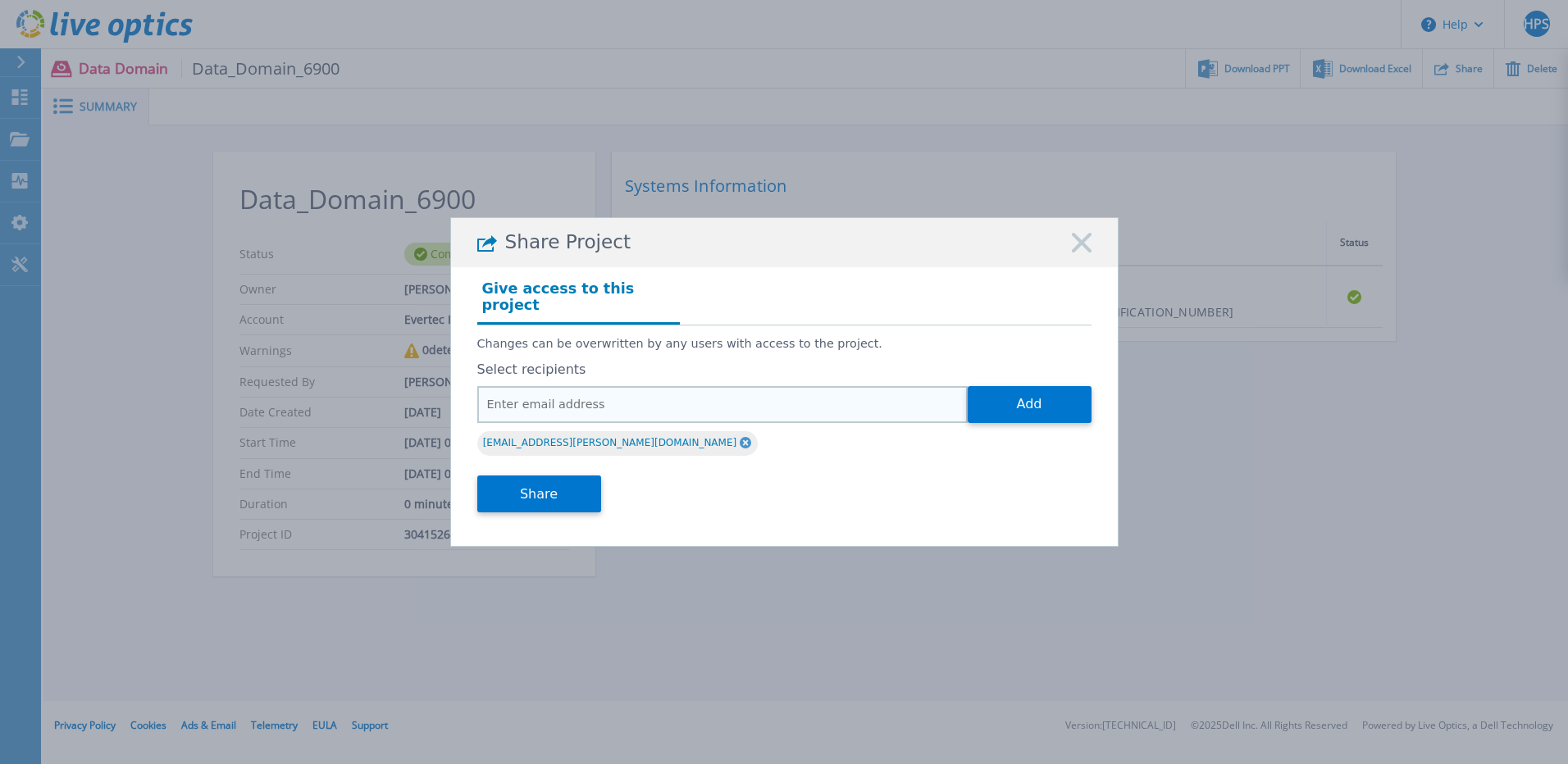
click at [520, 408] on input "email" at bounding box center [722, 404] width 490 height 37
paste input "valter.julio@dell.com"
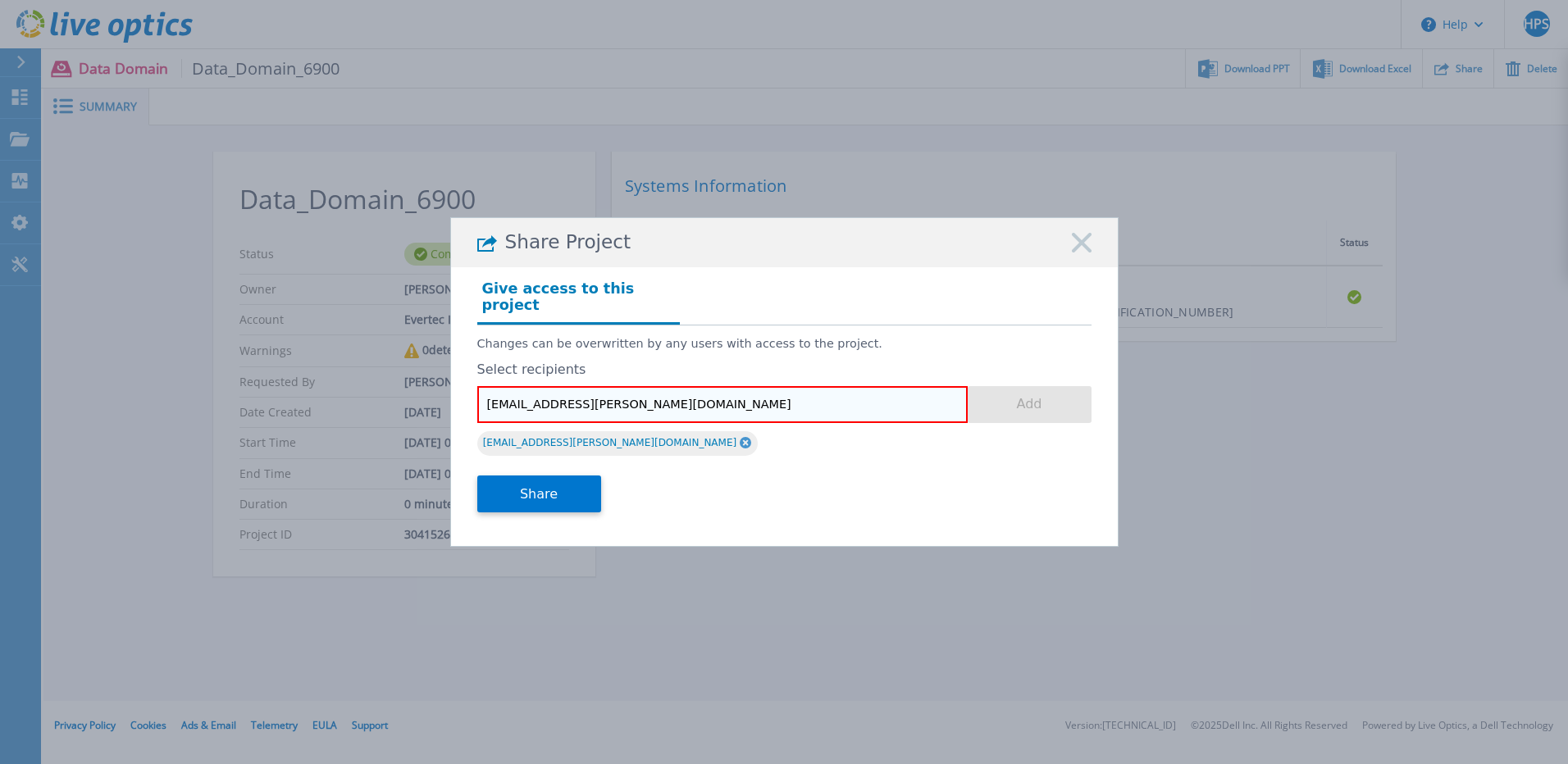
click at [711, 392] on input "valter.julio@dell.com" at bounding box center [722, 404] width 490 height 37
type input "valter.julio@dell.com"
click at [1006, 397] on button "Add" at bounding box center [1030, 404] width 124 height 37
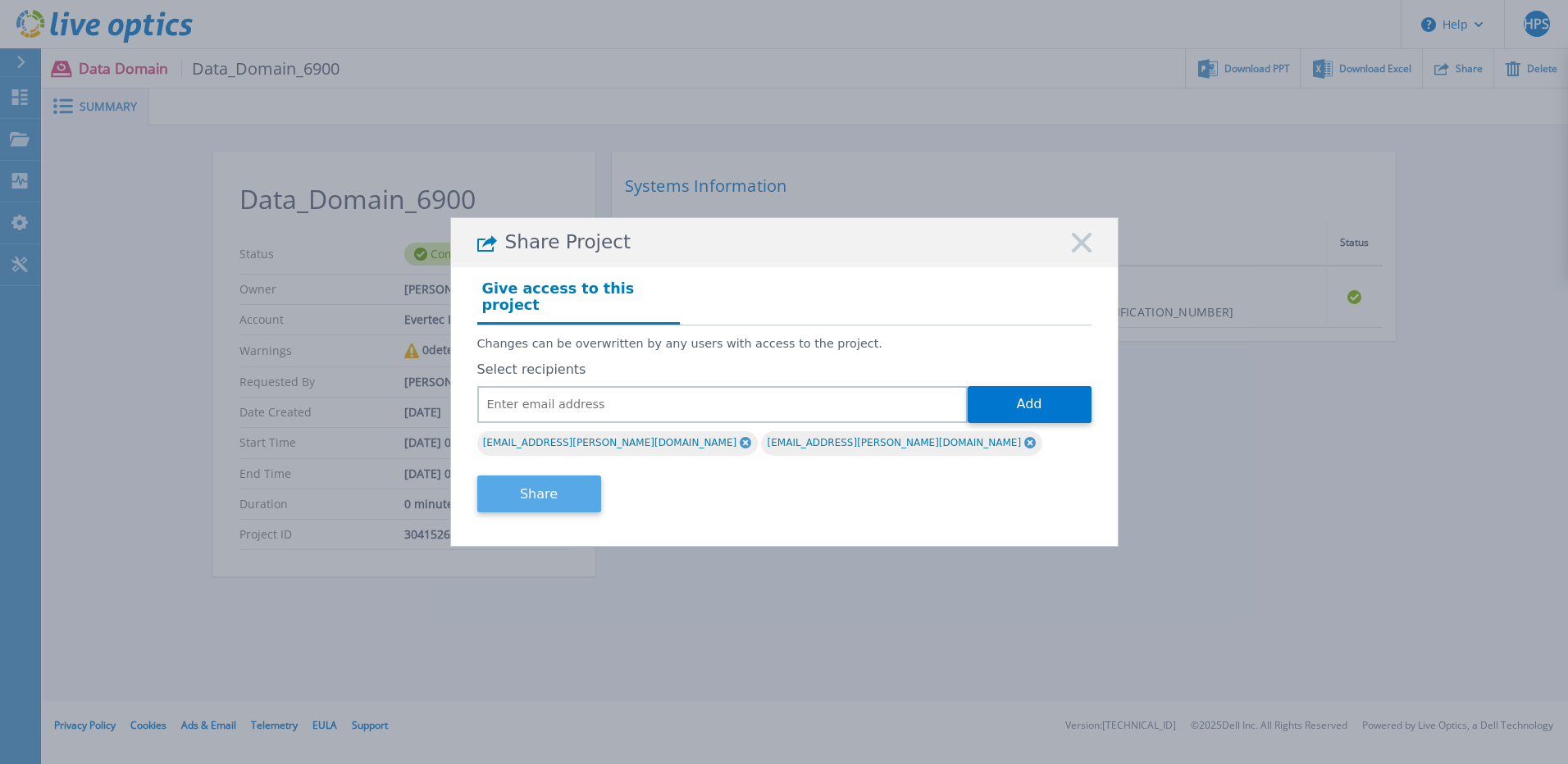
click at [556, 482] on button "Share" at bounding box center [539, 493] width 124 height 37
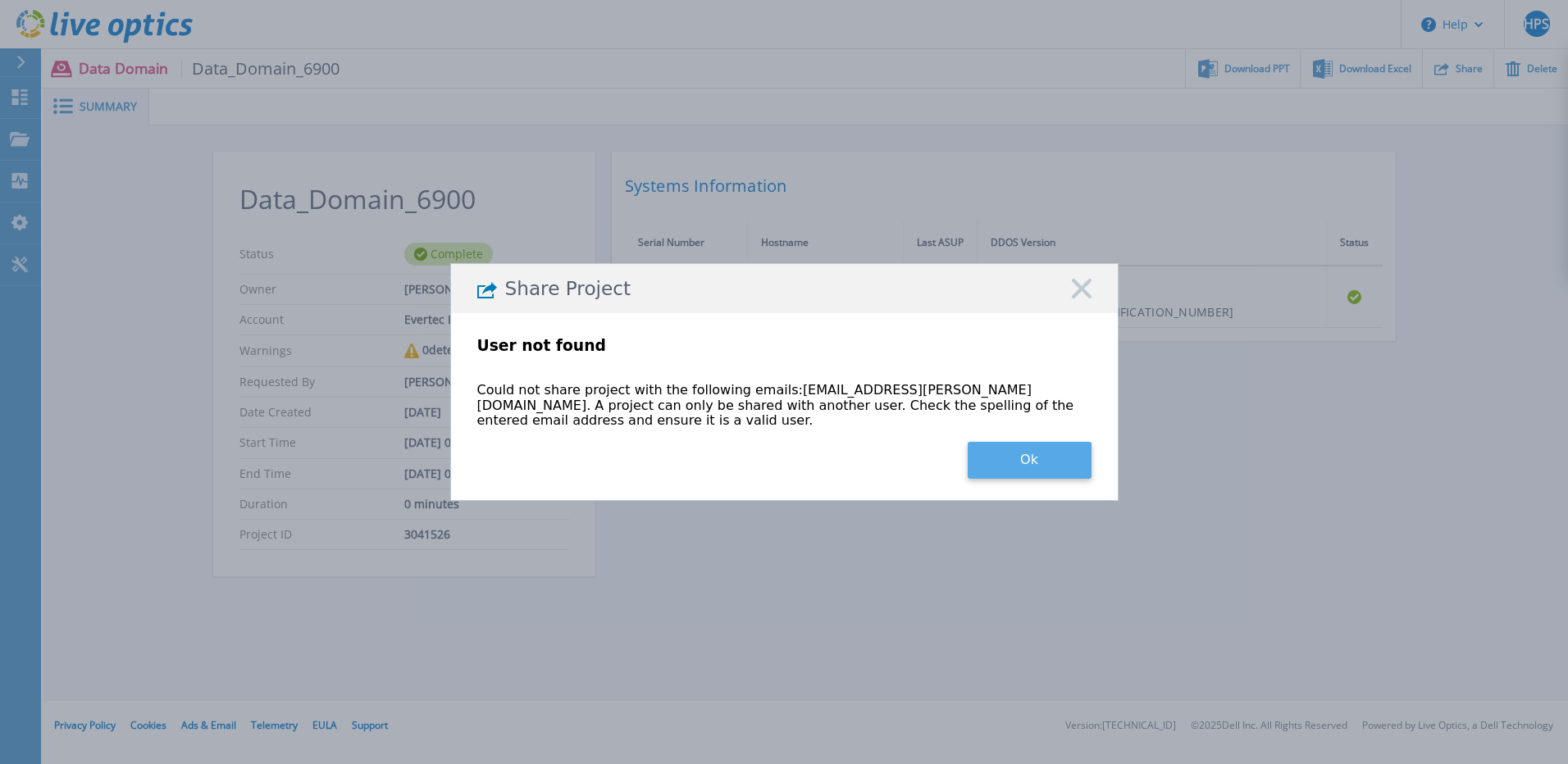
click at [1038, 447] on button "Ok" at bounding box center [1030, 460] width 124 height 37
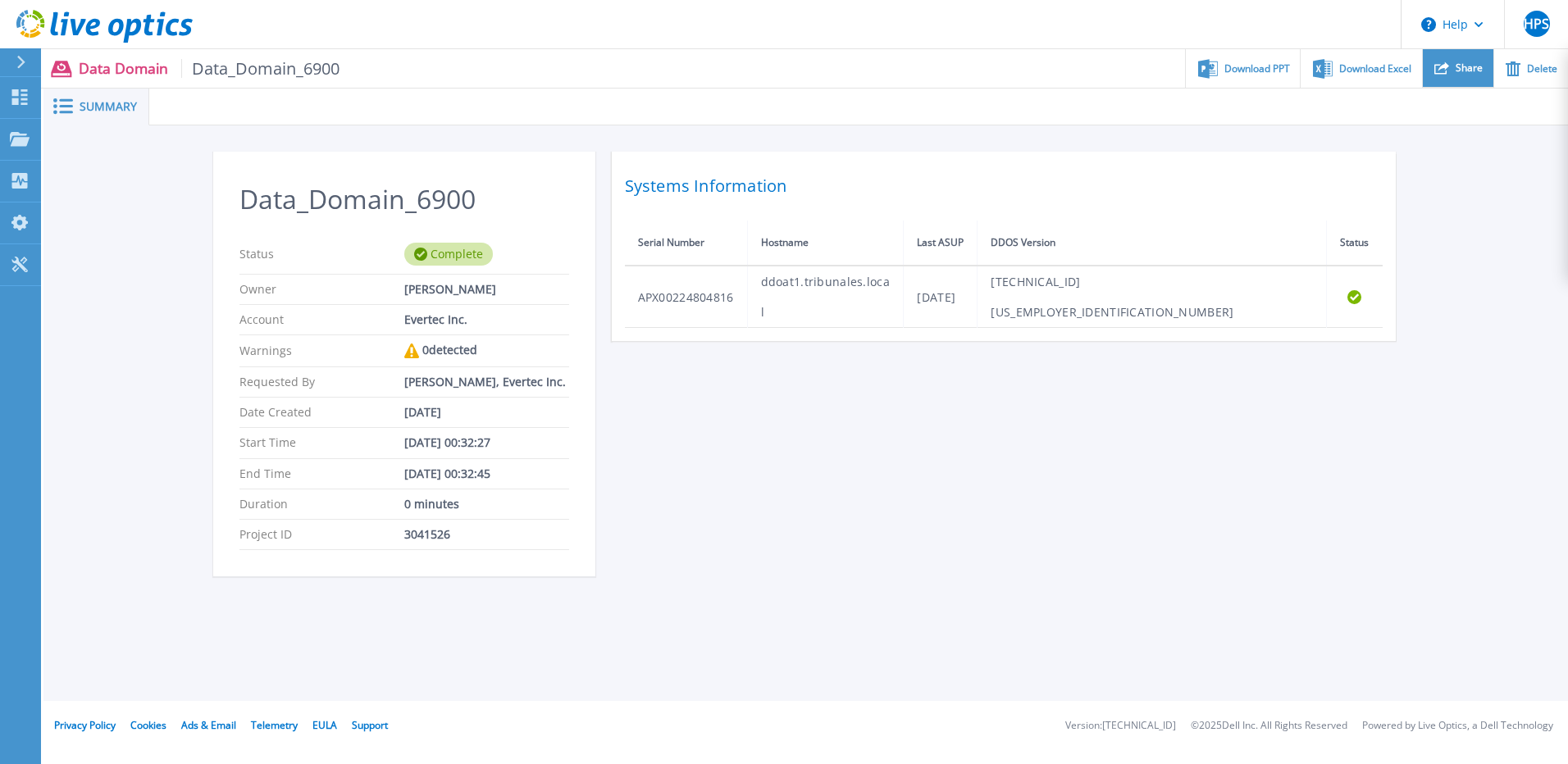
click at [1468, 65] on span "Share" at bounding box center [1469, 68] width 27 height 9
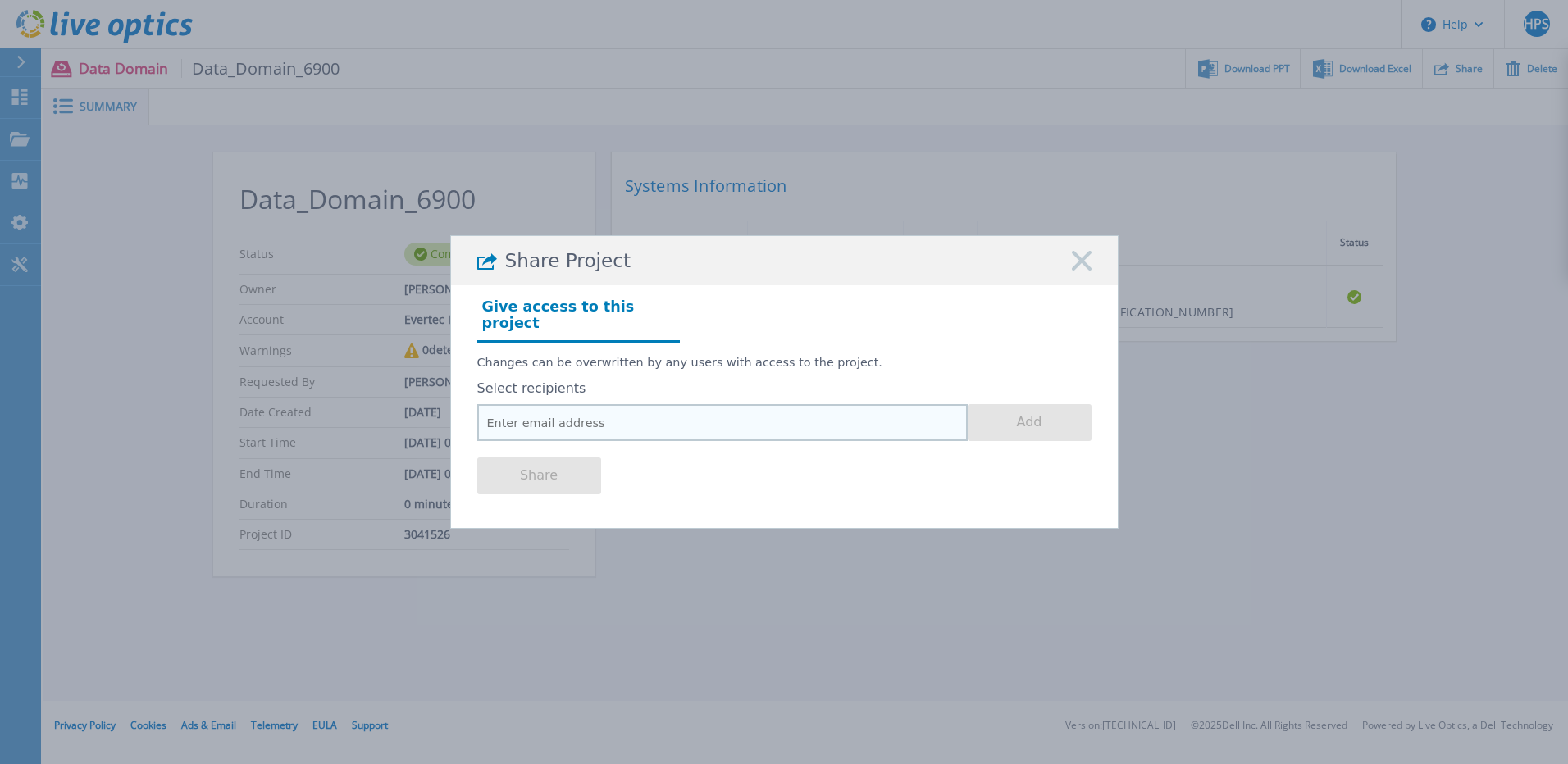
click at [555, 412] on input "email" at bounding box center [722, 422] width 490 height 37
paste input "Enlil.Bauza@dell.com"
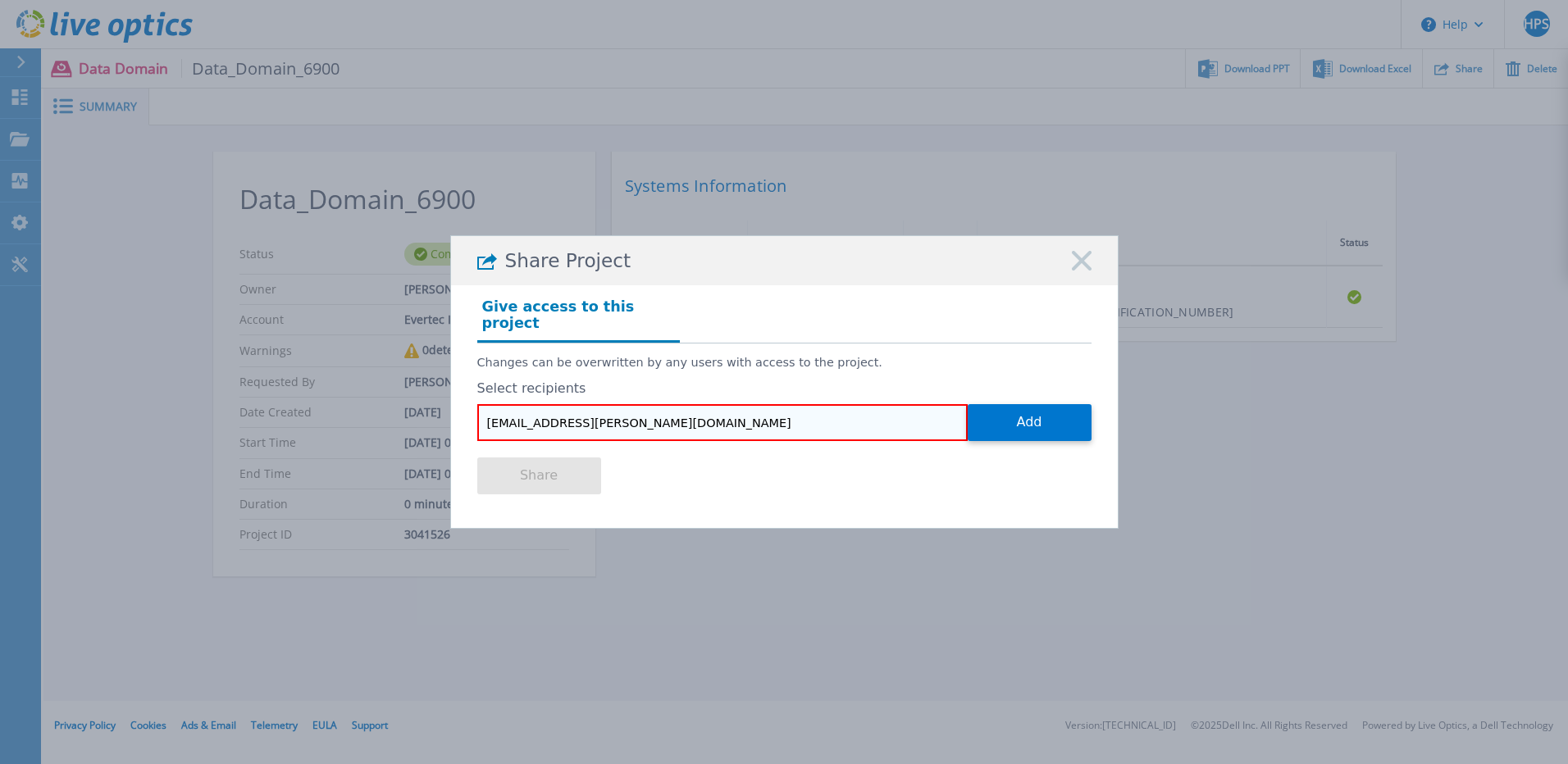
type input "Enlil.Bauza@dell.com"
click at [1008, 417] on button "Add" at bounding box center [1030, 422] width 124 height 37
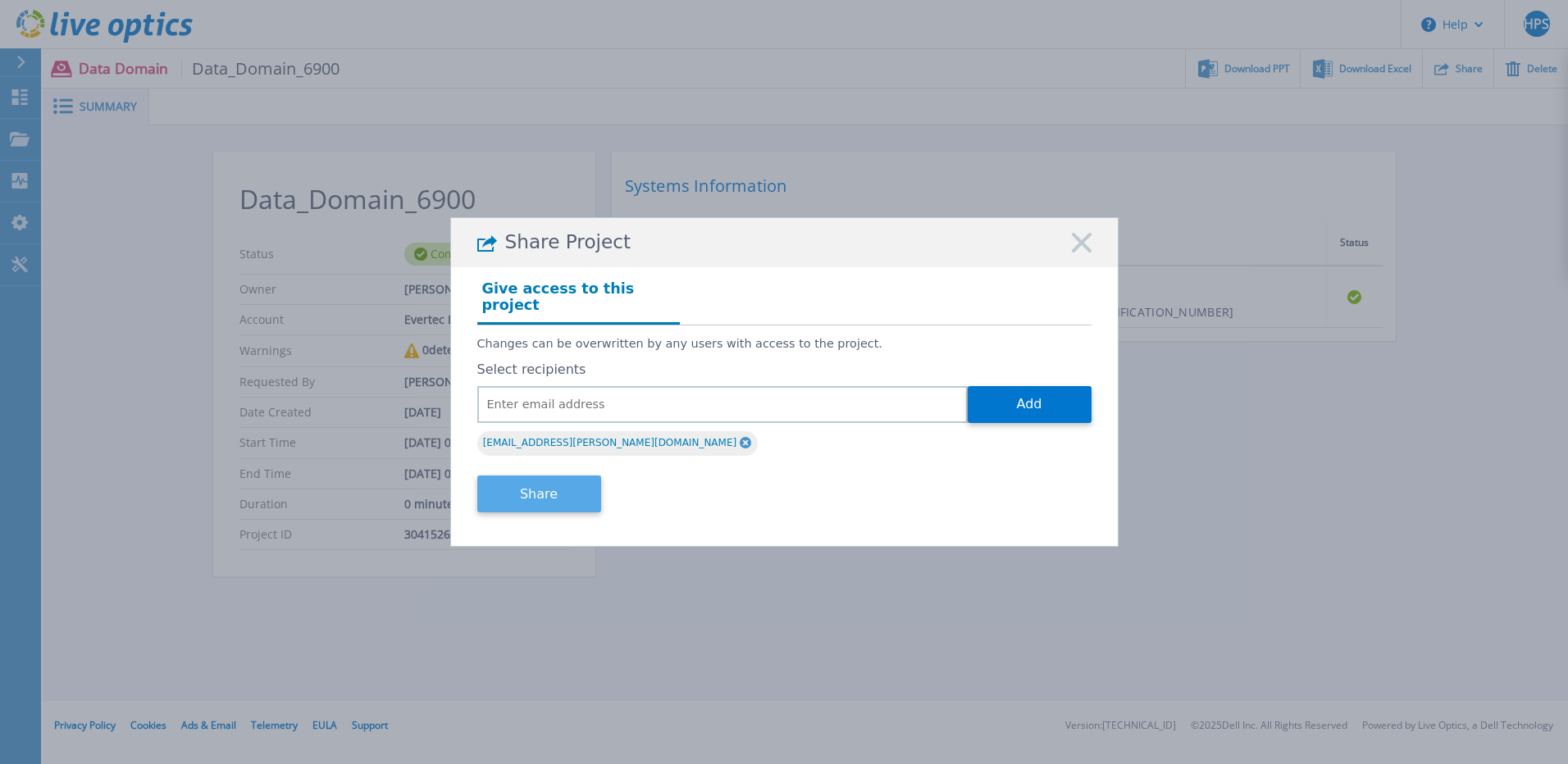
click at [562, 485] on button "Share" at bounding box center [539, 493] width 124 height 37
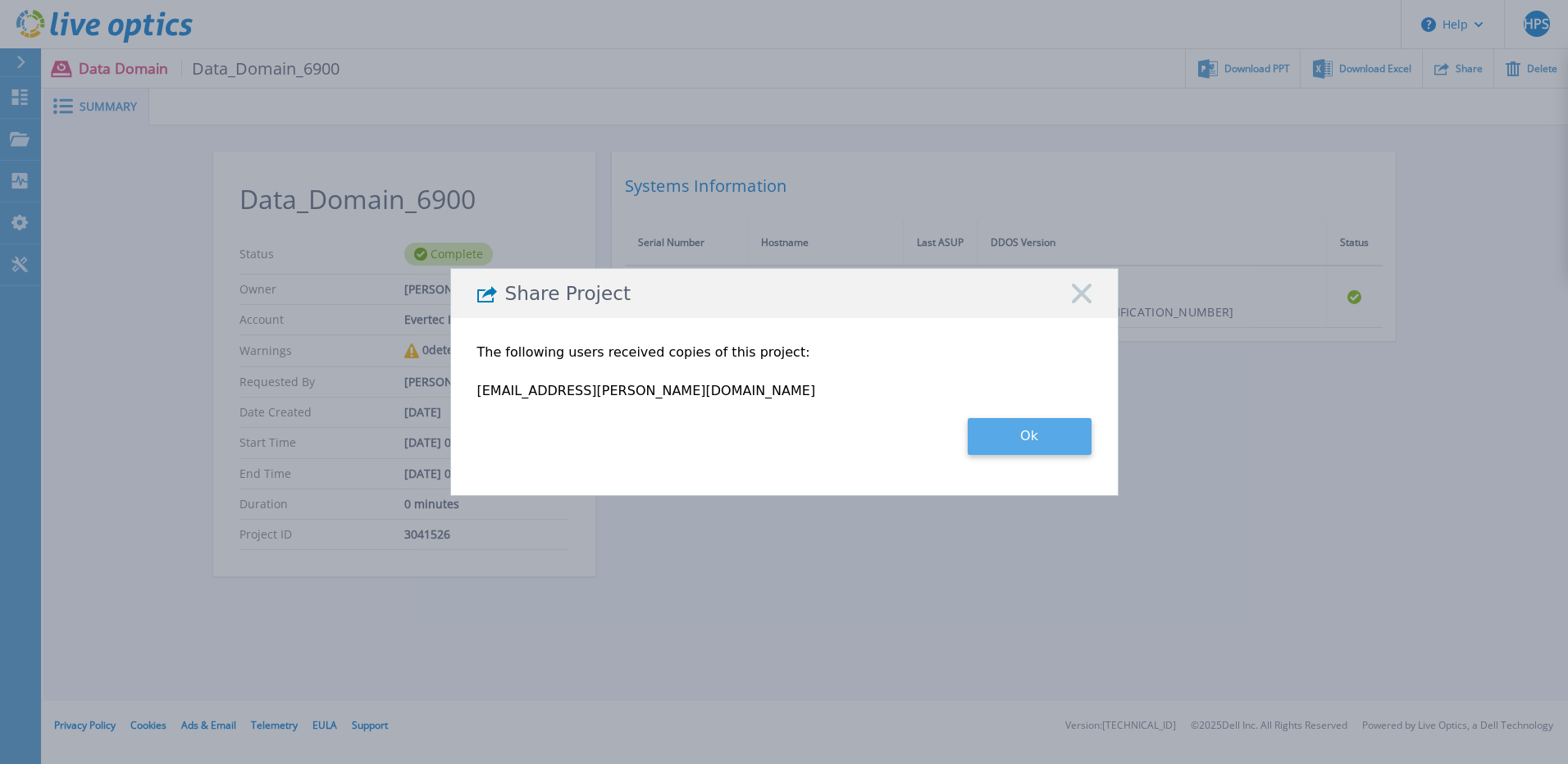
click at [1008, 433] on button "Ok" at bounding box center [1030, 436] width 124 height 37
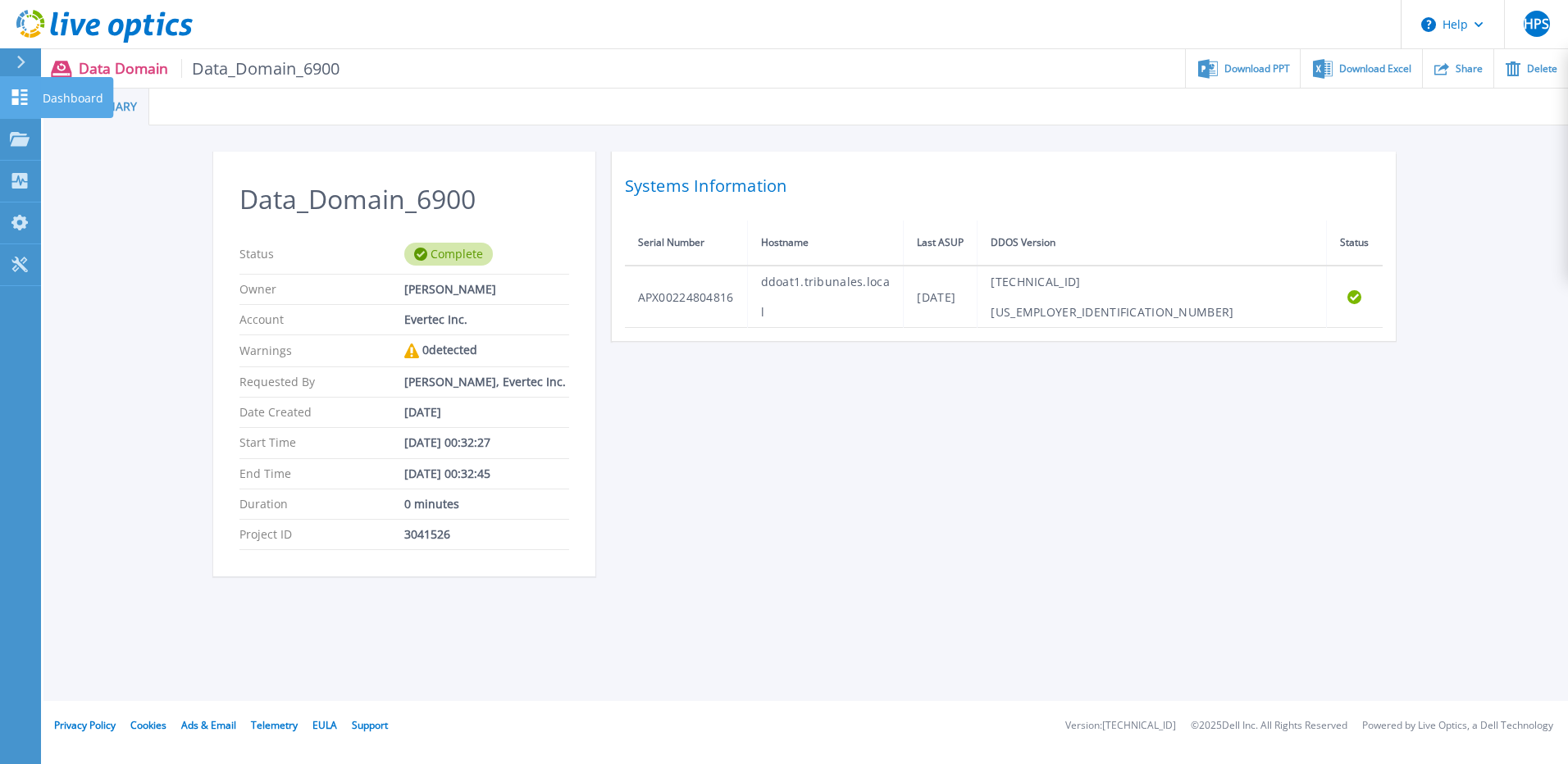
click at [76, 95] on p "Dashboard" at bounding box center [72, 98] width 60 height 42
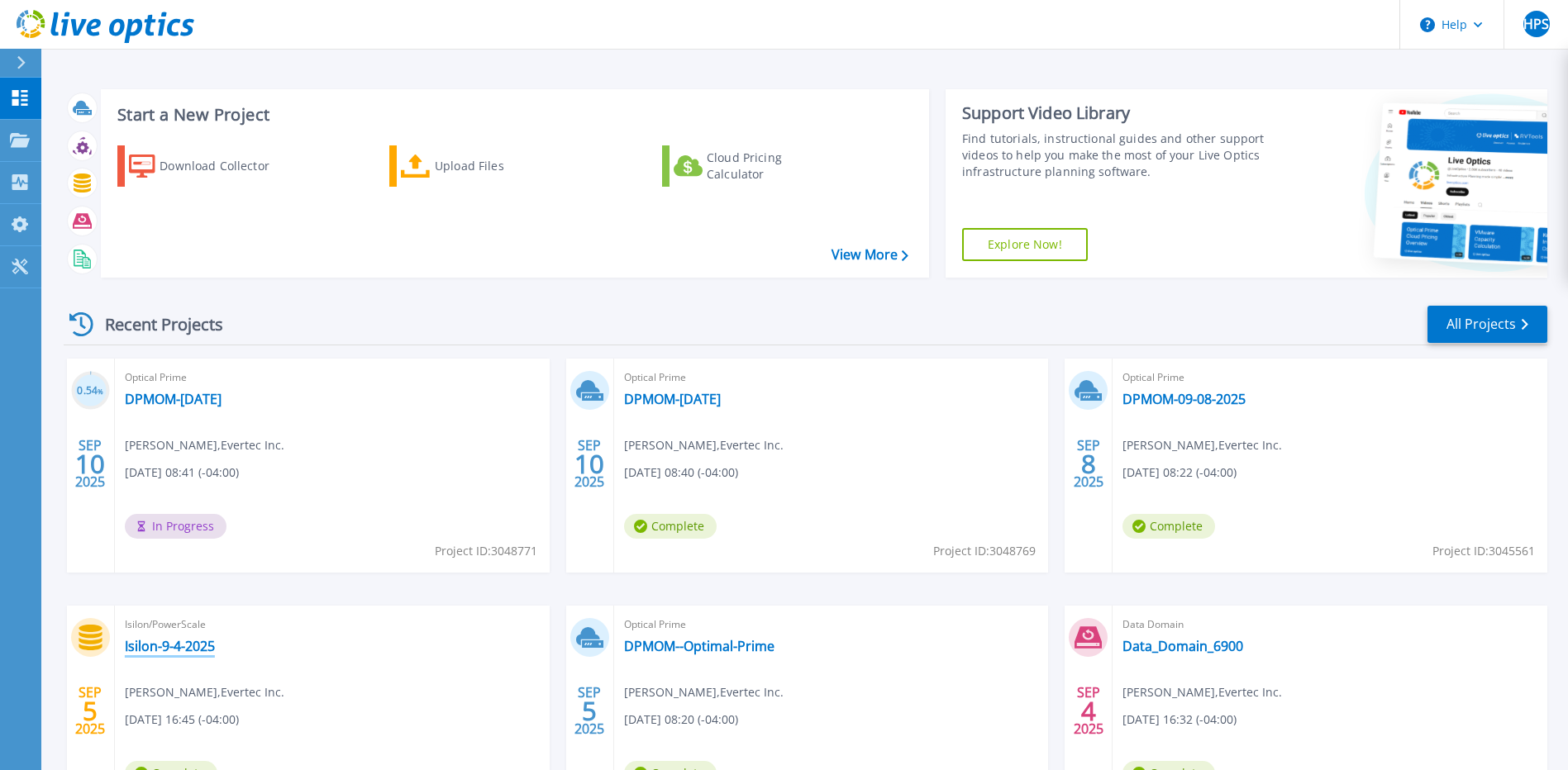
click at [192, 648] on link "Isilon-9-4-2025" at bounding box center [170, 646] width 90 height 16
click at [212, 407] on link "DPMOM-[DATE]" at bounding box center [174, 398] width 97 height 16
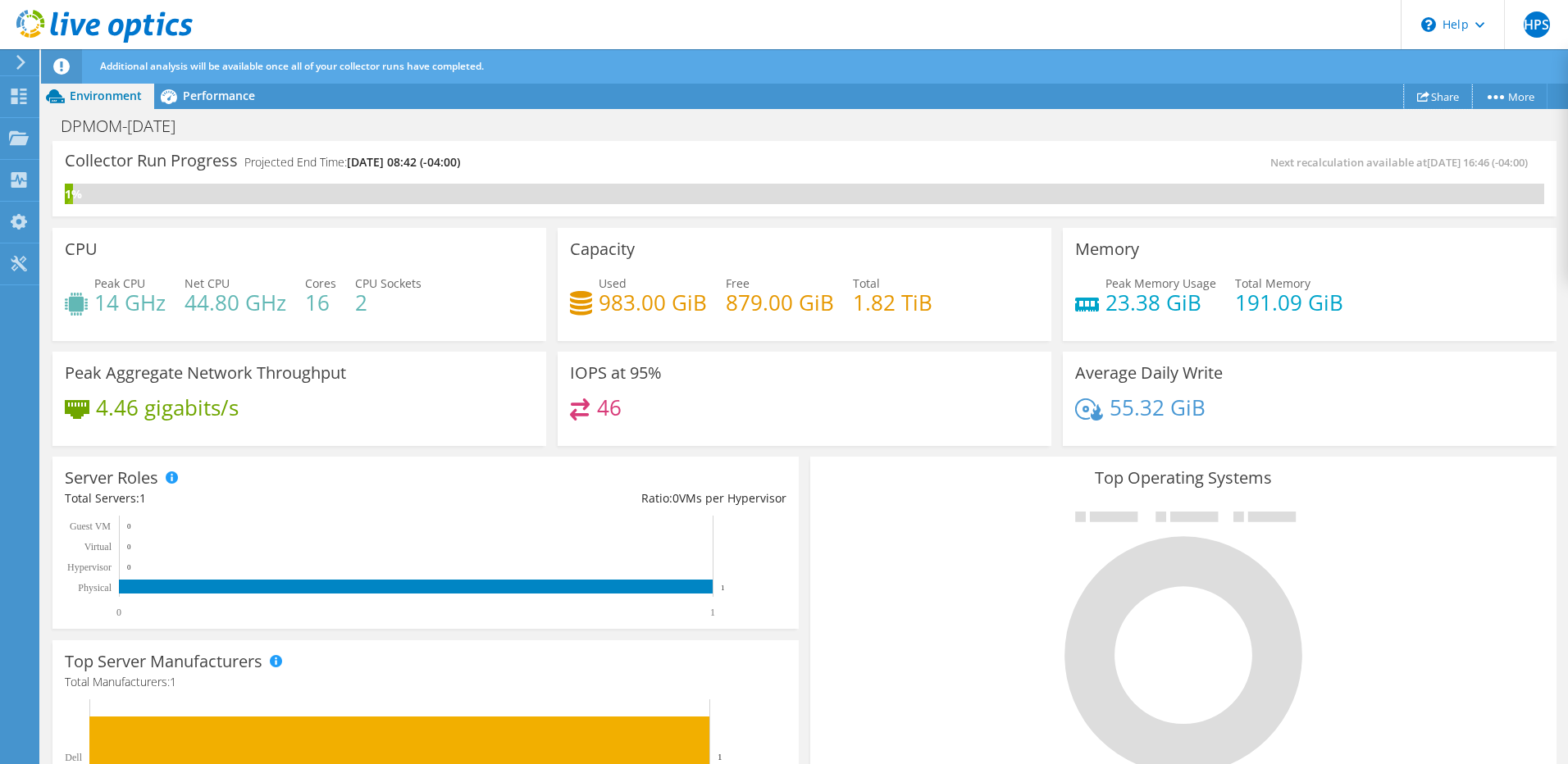
click at [1433, 94] on link "Share" at bounding box center [1438, 96] width 68 height 25
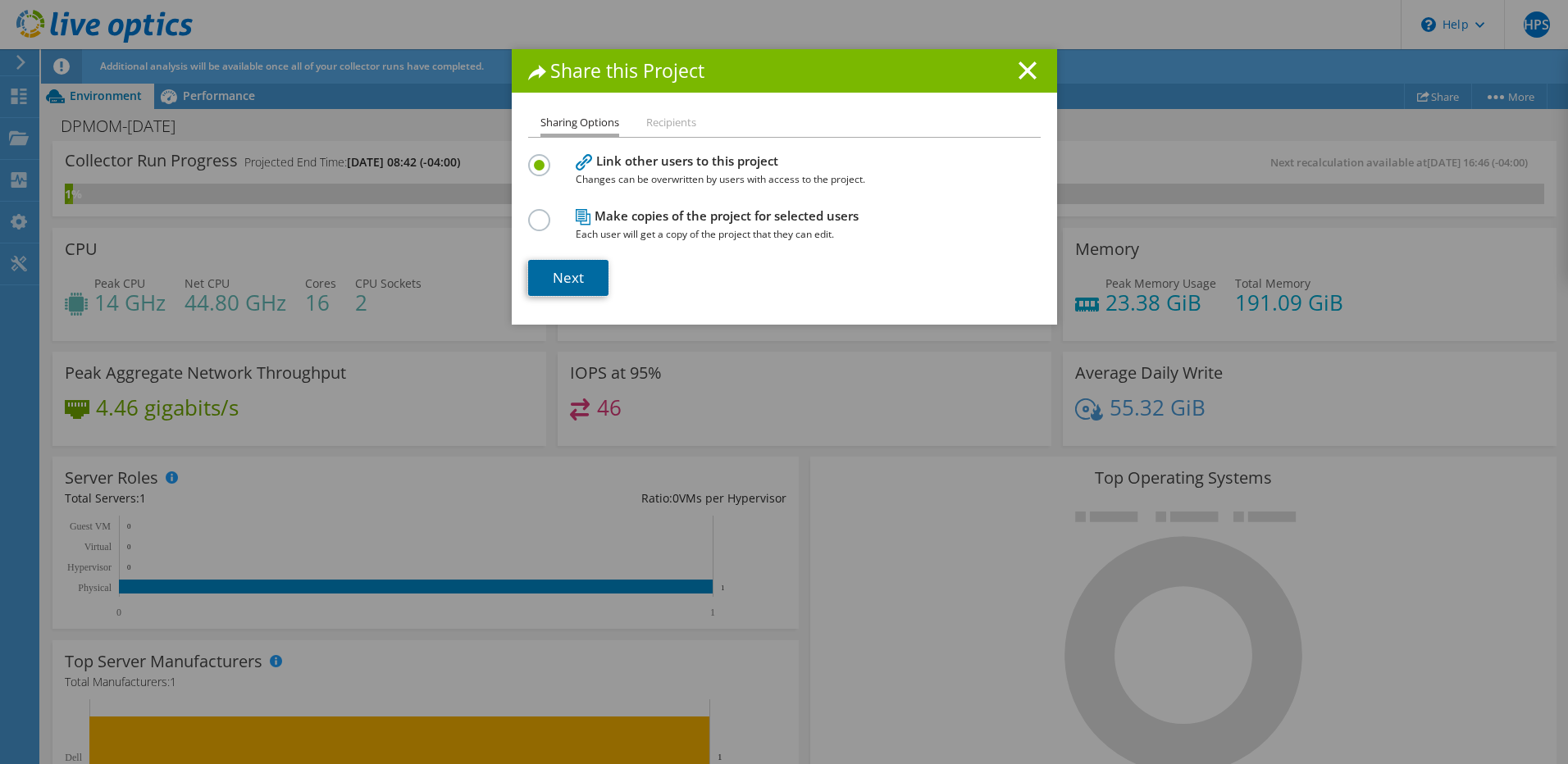
click at [559, 274] on link "Next" at bounding box center [568, 278] width 80 height 36
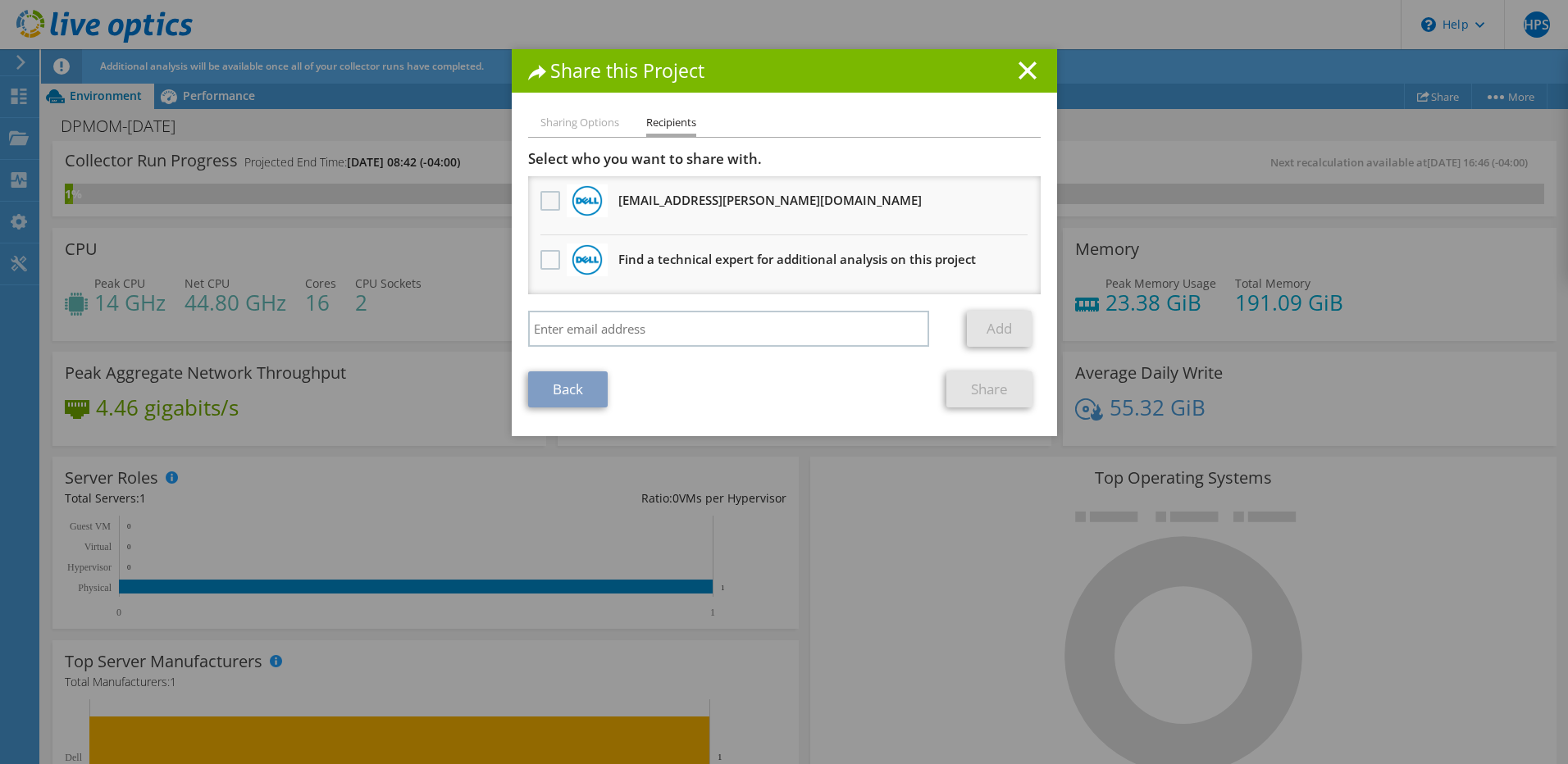
click at [541, 206] on label at bounding box center [552, 200] width 24 height 20
click at [0, 0] on input "checkbox" at bounding box center [0, 0] width 0 height 0
click at [985, 389] on link "Share" at bounding box center [990, 390] width 87 height 36
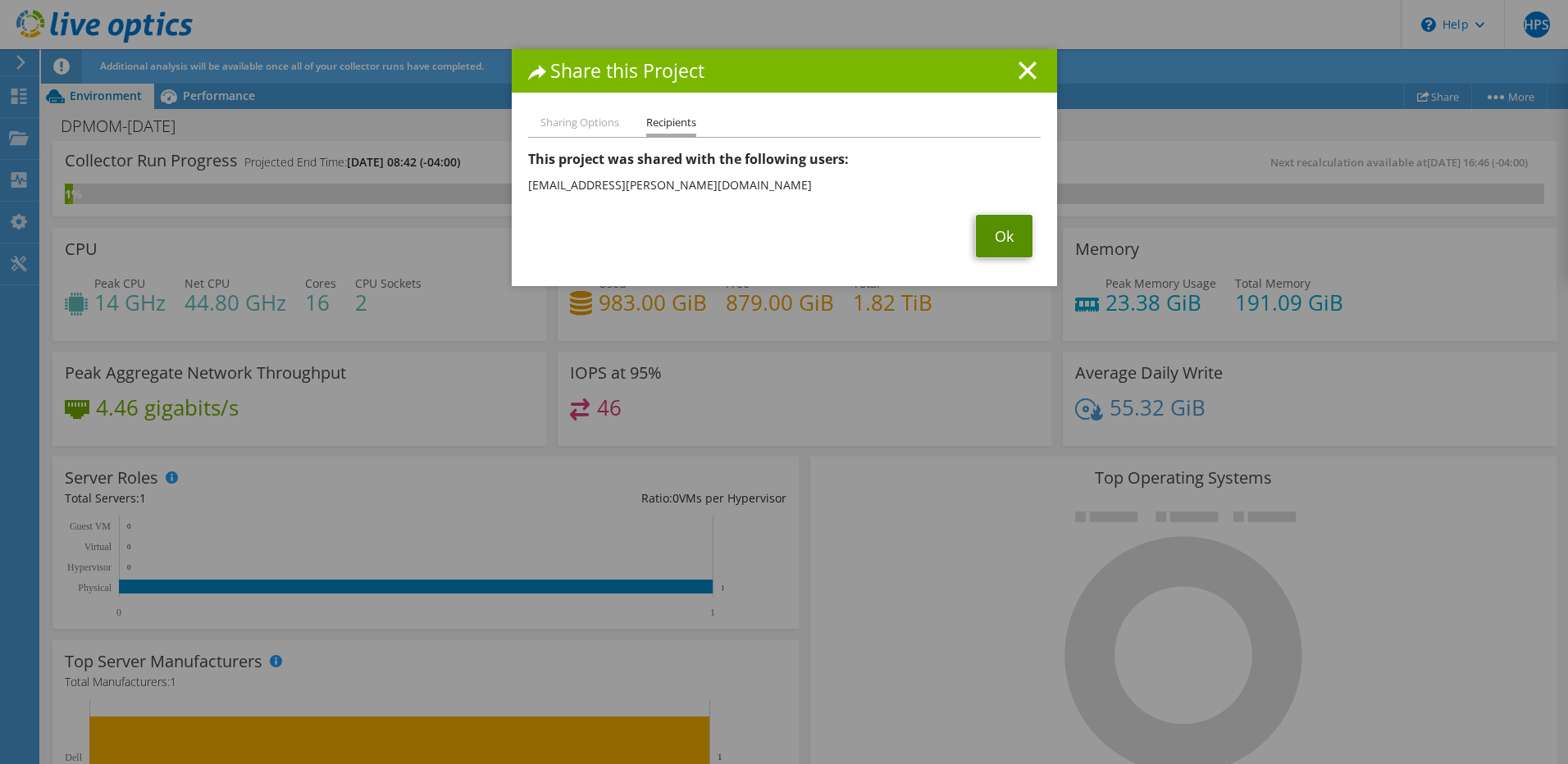
click at [1000, 242] on link "Ok" at bounding box center [1004, 235] width 56 height 42
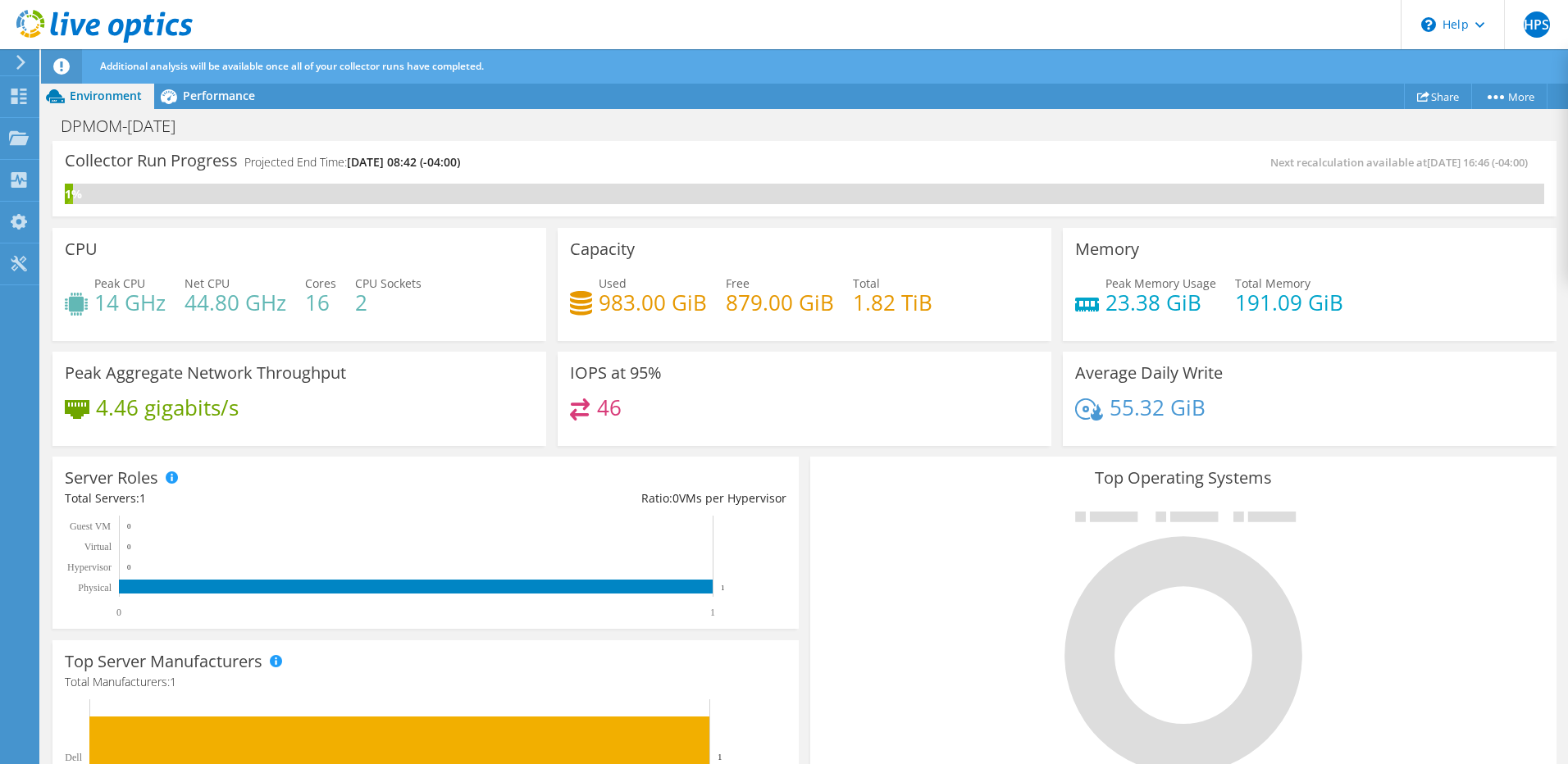
drag, startPoint x: 1232, startPoint y: 167, endPoint x: 1517, endPoint y: 167, distance: 285.0
click at [1517, 167] on span "Next recalculation available at 09/10/2025, 16:46 (-04:00)" at bounding box center [1403, 163] width 265 height 15
click at [18, 93] on icon at bounding box center [19, 96] width 20 height 16
